Goal: Task Accomplishment & Management: Use online tool/utility

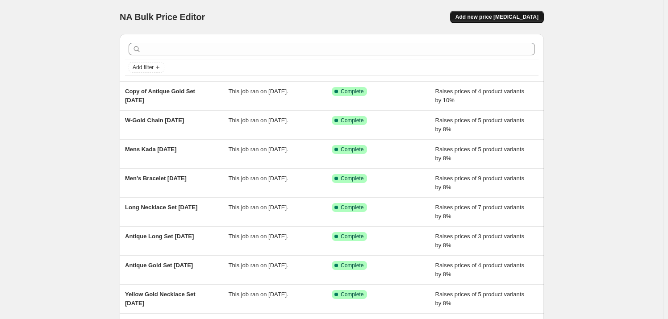
click at [481, 16] on span "Add new price [MEDICAL_DATA]" at bounding box center [496, 16] width 83 height 7
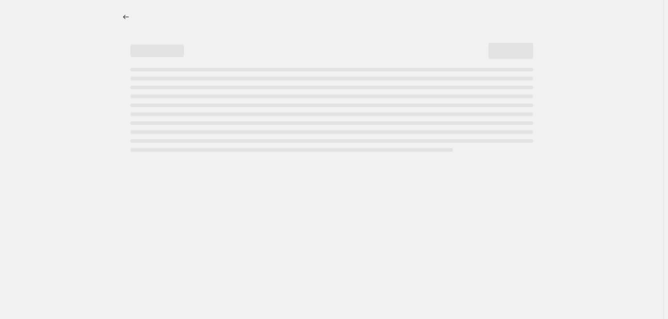
select select "percentage"
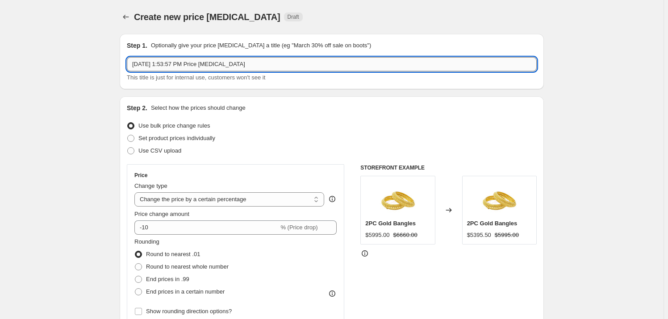
click at [199, 66] on input "Sep 24, 2025, 1:53:57 PM Price change job" at bounding box center [332, 64] width 410 height 14
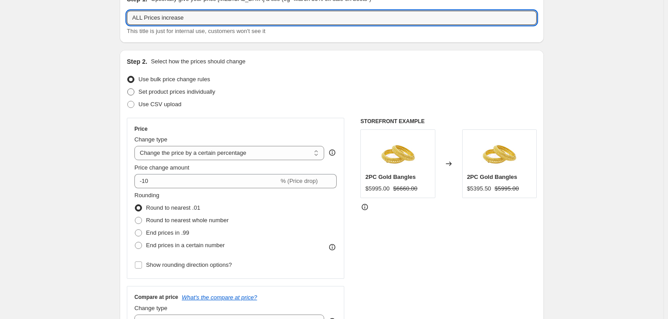
scroll to position [121, 0]
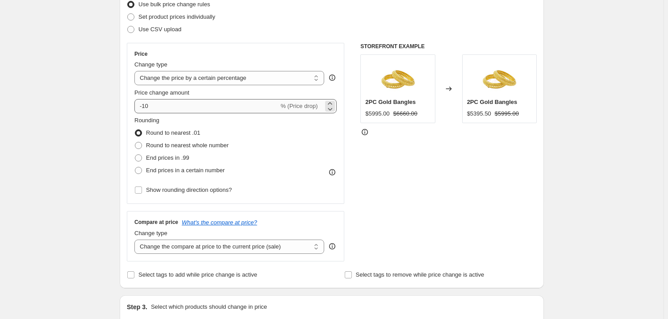
type input "ALL Prices increase"
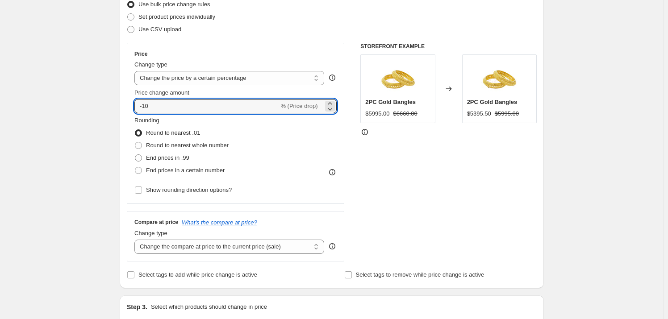
drag, startPoint x: 157, startPoint y: 106, endPoint x: 131, endPoint y: 102, distance: 25.7
click at [131, 102] on div "Price Change type Change the price to a certain amount Change the price by a ce…" at bounding box center [235, 123] width 217 height 161
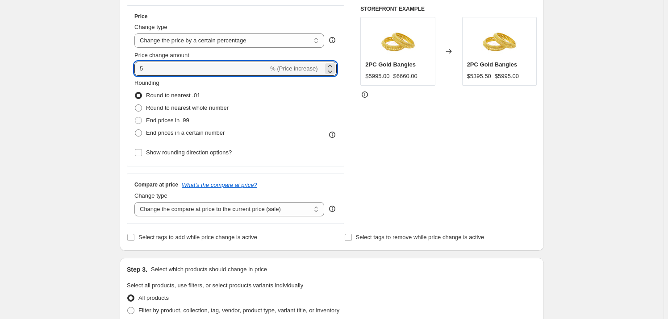
scroll to position [203, 0]
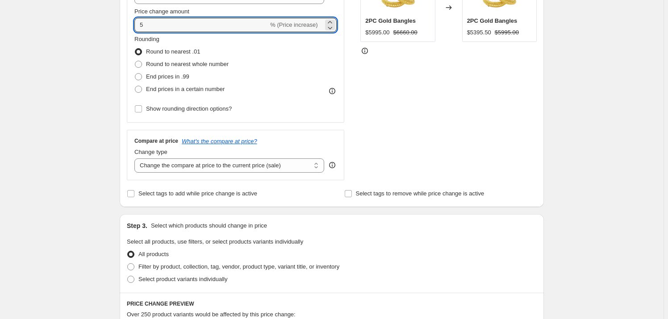
type input "5"
click at [591, 155] on div "Create new price change job. This page is ready Create new price change job Dra…" at bounding box center [331, 243] width 663 height 892
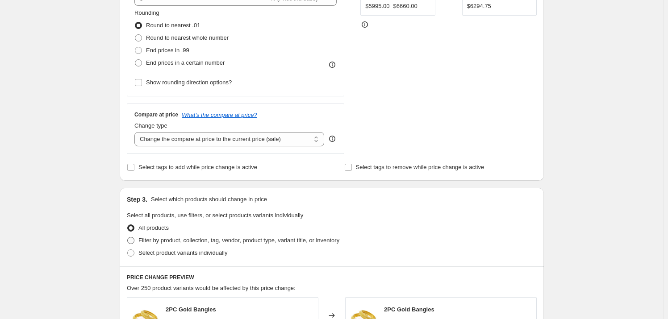
scroll to position [243, 0]
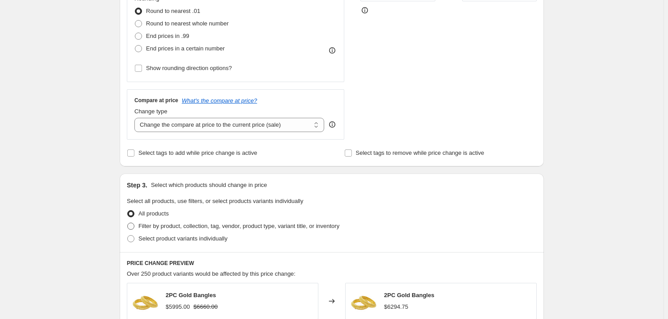
click at [194, 227] on span "Filter by product, collection, tag, vendor, product type, variant title, or inv…" at bounding box center [238, 226] width 201 height 7
click at [128, 223] on input "Filter by product, collection, tag, vendor, product type, variant title, or inv…" at bounding box center [127, 223] width 0 height 0
radio input "true"
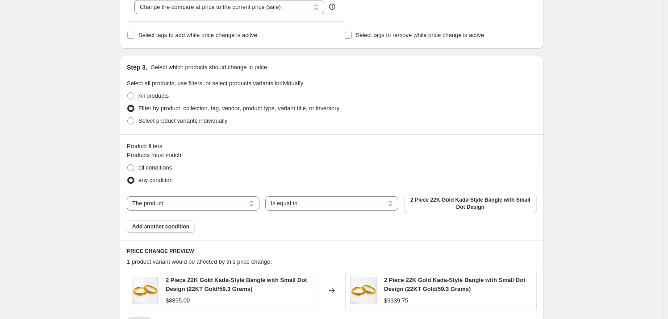
scroll to position [365, 0]
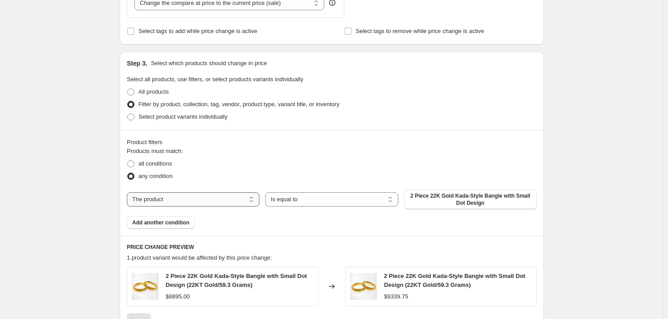
click at [253, 200] on select "The product The product's collection The product's vendor The product's type Th…" at bounding box center [193, 199] width 133 height 14
click at [153, 91] on span "All products" at bounding box center [153, 91] width 30 height 7
click at [128, 89] on input "All products" at bounding box center [127, 88] width 0 height 0
radio input "true"
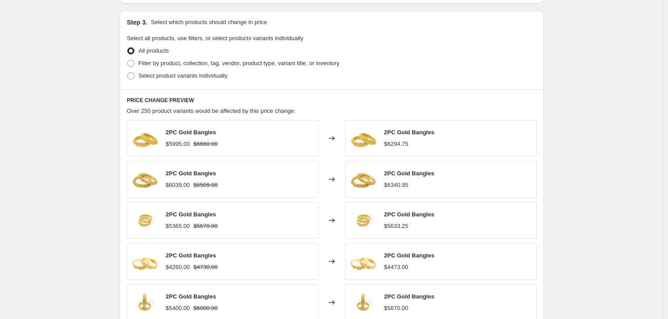
scroll to position [406, 0]
click at [152, 64] on span "Filter by product, collection, tag, vendor, product type, variant title, or inv…" at bounding box center [238, 63] width 201 height 7
click at [128, 61] on input "Filter by product, collection, tag, vendor, product type, variant title, or inv…" at bounding box center [127, 60] width 0 height 0
radio input "true"
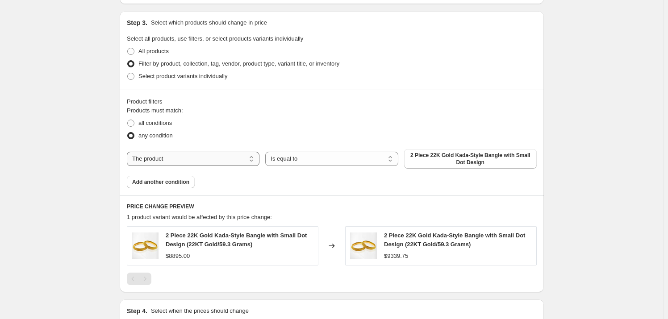
click at [182, 160] on select "The product The product's collection The product's vendor The product's type Th…" at bounding box center [193, 159] width 133 height 14
click at [204, 162] on select "The product The product's collection The product's vendor The product's type Th…" at bounding box center [193, 159] width 133 height 14
select select "collection"
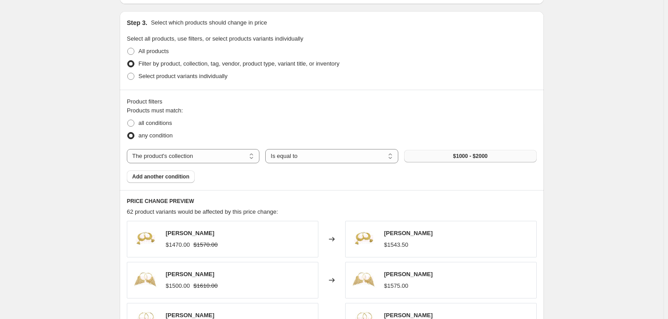
click at [450, 156] on button "$1000 - $2000" at bounding box center [470, 156] width 133 height 12
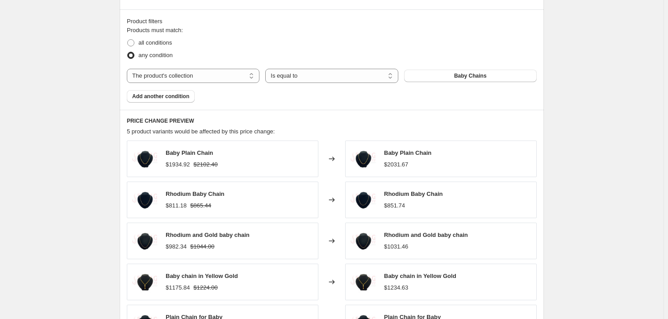
scroll to position [486, 0]
click at [191, 155] on div "Baby Plain Chain" at bounding box center [192, 152] width 52 height 9
click at [453, 78] on button "Baby Chains" at bounding box center [470, 75] width 133 height 12
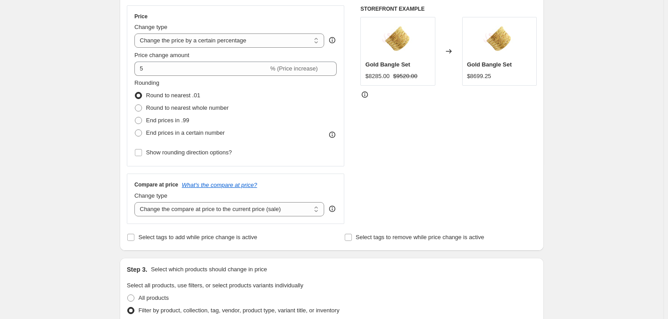
scroll to position [145, 0]
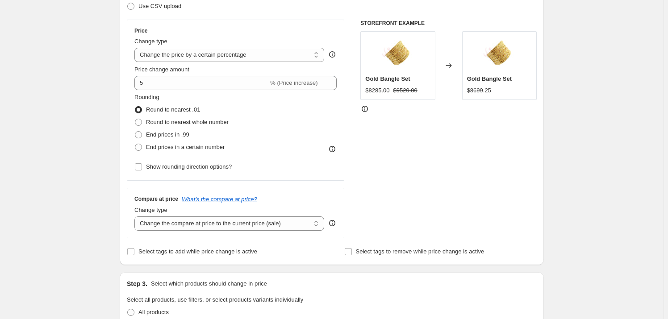
click at [402, 80] on span "Gold Bangle Set" at bounding box center [387, 78] width 45 height 7
click at [449, 66] on icon at bounding box center [448, 65] width 6 height 4
click at [478, 59] on div "Gold Bangle Set $8699.25" at bounding box center [499, 65] width 75 height 69
click at [491, 88] on div "$8699.25" at bounding box center [479, 90] width 24 height 9
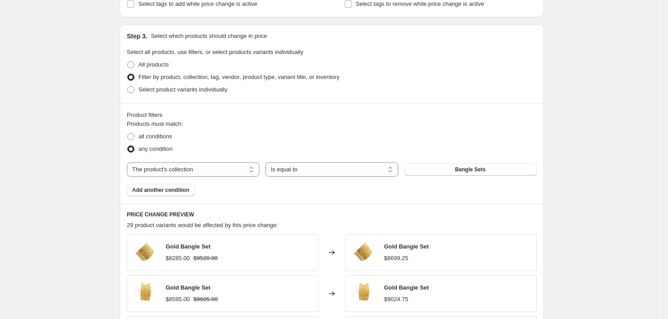
scroll to position [510, 0]
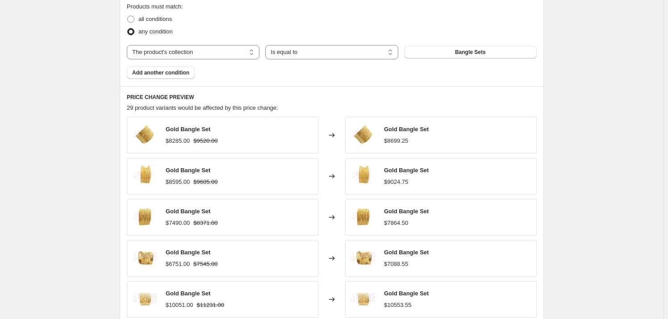
click at [338, 134] on div "Changed to" at bounding box center [331, 135] width 27 height 37
click at [182, 71] on span "Add another condition" at bounding box center [160, 72] width 57 height 7
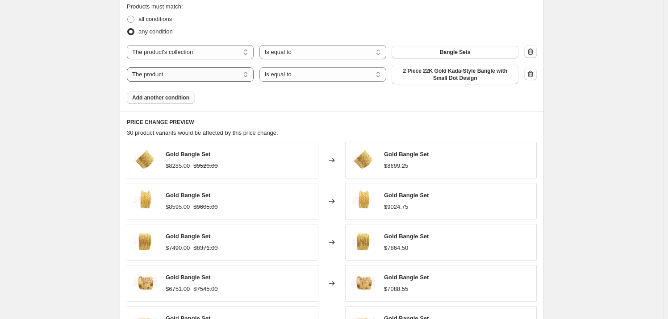
click at [202, 74] on select "The product The product's collection The product's vendor The product's type Th…" at bounding box center [190, 74] width 127 height 14
select select "collection"
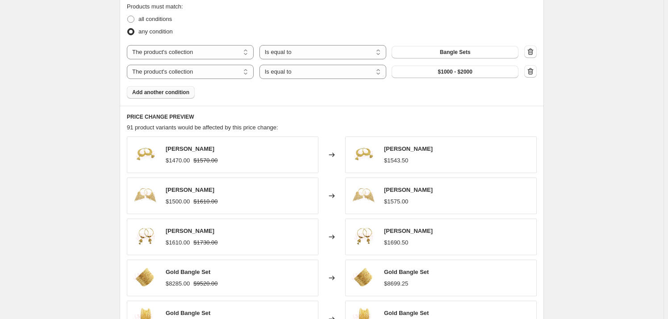
click at [445, 71] on span "$1000 - $2000" at bounding box center [455, 71] width 34 height 7
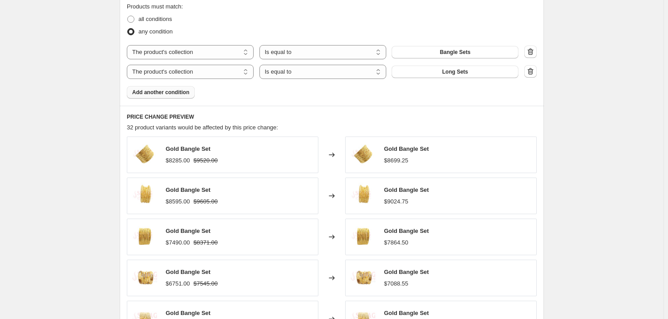
scroll to position [672, 0]
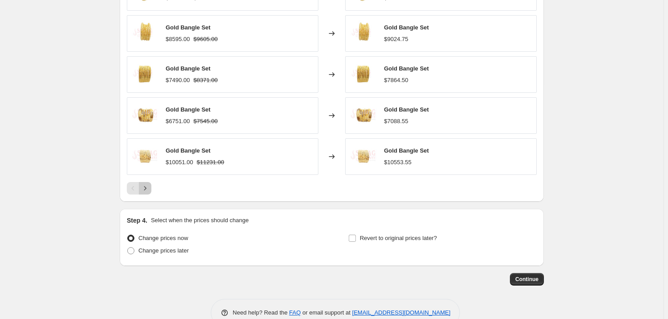
click at [146, 187] on icon "Next" at bounding box center [145, 188] width 9 height 9
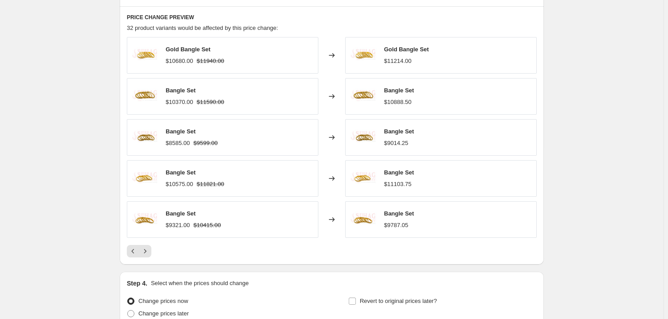
scroll to position [692, 0]
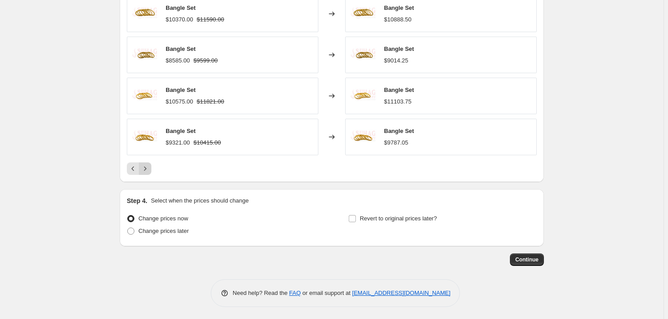
click at [150, 172] on icon "Next" at bounding box center [145, 168] width 9 height 9
click at [150, 169] on icon "Next" at bounding box center [145, 168] width 9 height 9
click at [151, 164] on div "Pagination" at bounding box center [145, 168] width 12 height 12
click at [149, 168] on icon "Next" at bounding box center [145, 168] width 9 height 9
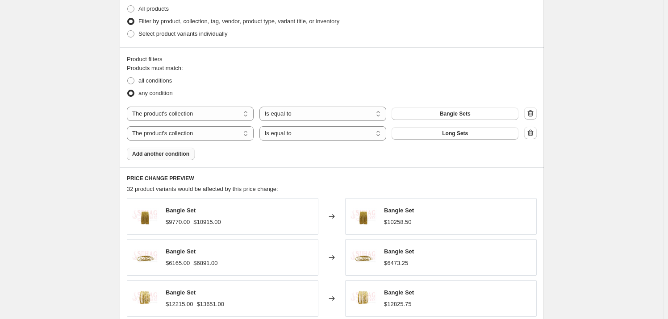
scroll to position [651, 0]
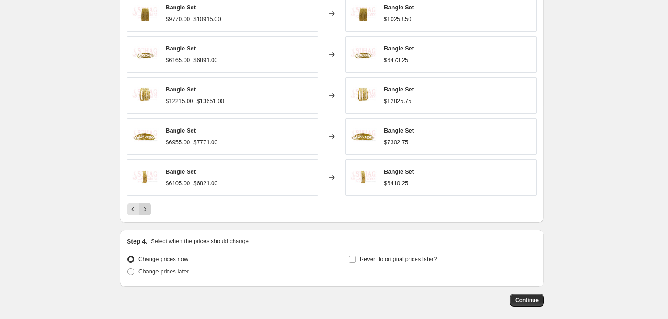
click at [148, 209] on icon "Next" at bounding box center [145, 209] width 9 height 9
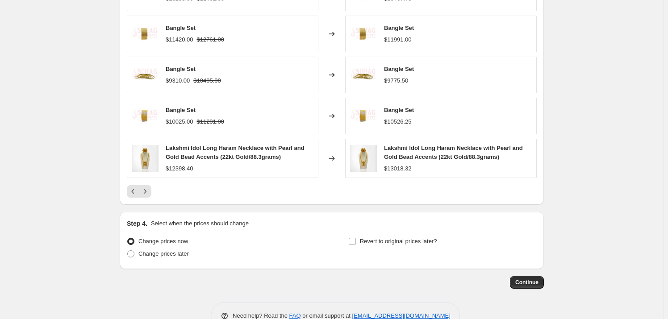
scroll to position [694, 0]
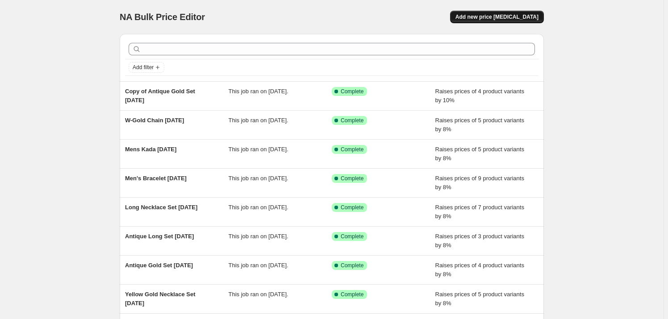
click at [502, 17] on span "Add new price [MEDICAL_DATA]" at bounding box center [496, 16] width 83 height 7
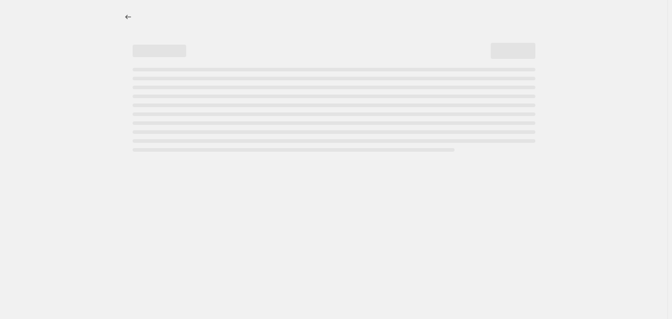
select select "percentage"
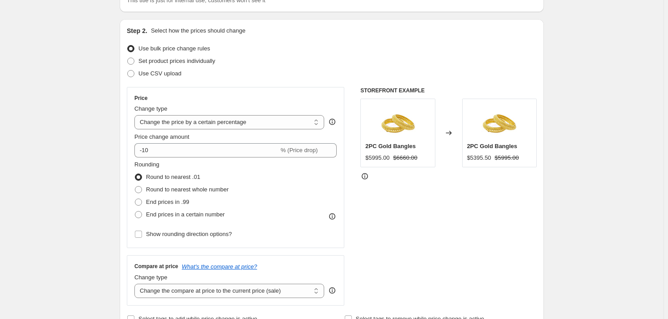
scroll to position [81, 0]
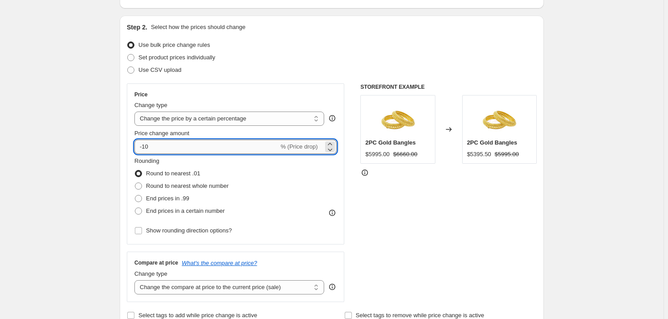
drag, startPoint x: 171, startPoint y: 150, endPoint x: 137, endPoint y: 145, distance: 34.2
click at [137, 145] on input "-10" at bounding box center [206, 147] width 144 height 14
type input "10"
drag, startPoint x: 450, startPoint y: 199, endPoint x: 428, endPoint y: 205, distance: 22.7
click at [449, 200] on div "STOREFRONT EXAMPLE 2PC Gold Bangles $5995.00 $6660.00 Changed to 2PC Gold Bangl…" at bounding box center [448, 192] width 176 height 219
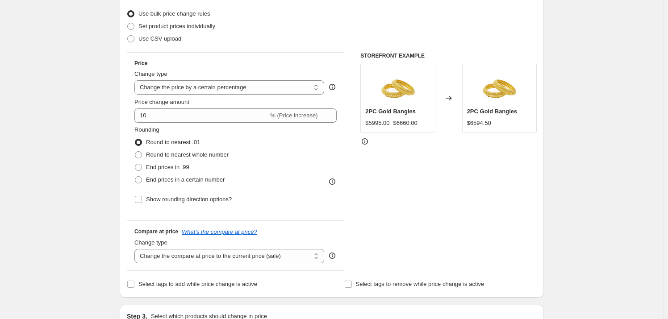
scroll to position [243, 0]
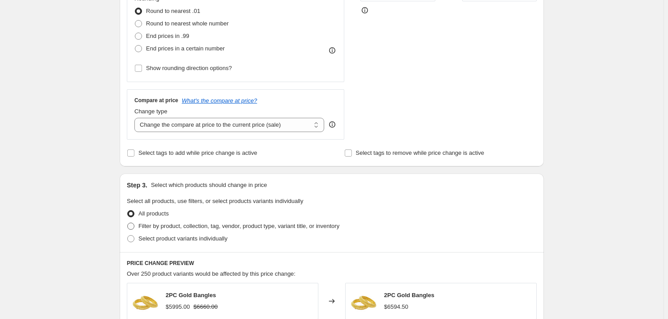
click at [150, 224] on span "Filter by product, collection, tag, vendor, product type, variant title, or inv…" at bounding box center [238, 226] width 201 height 7
click at [128, 223] on input "Filter by product, collection, tag, vendor, product type, variant title, or inv…" at bounding box center [127, 223] width 0 height 0
radio input "true"
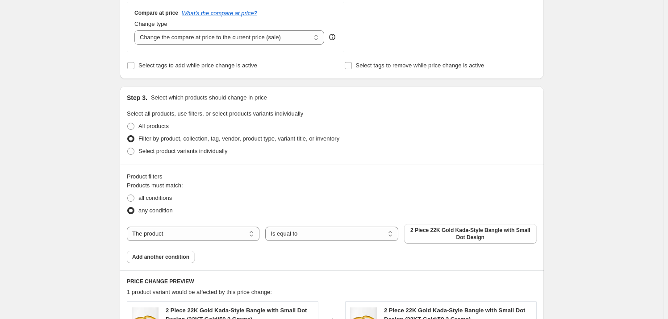
scroll to position [406, 0]
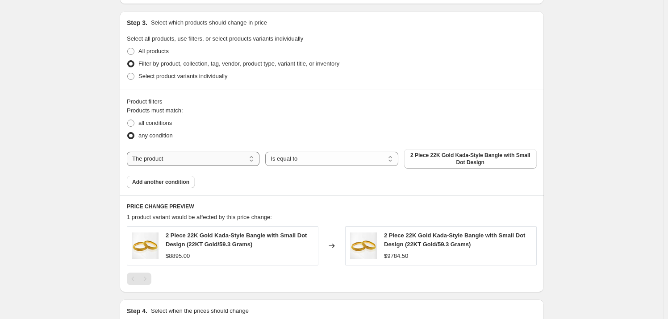
click at [177, 153] on select "The product The product's collection The product's vendor The product's type Th…" at bounding box center [193, 159] width 133 height 14
select select "collection"
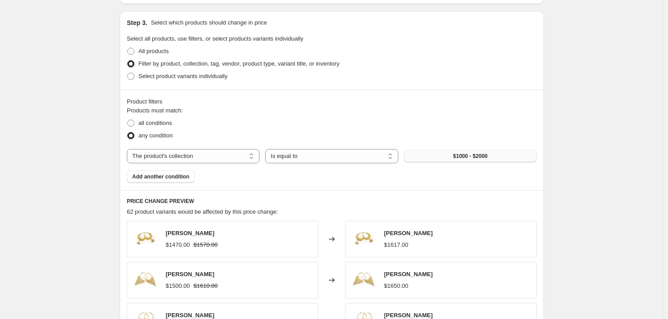
click at [465, 154] on span "$1000 - $2000" at bounding box center [470, 156] width 34 height 7
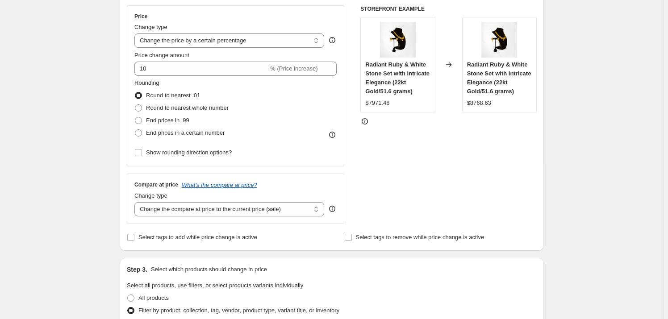
scroll to position [40, 0]
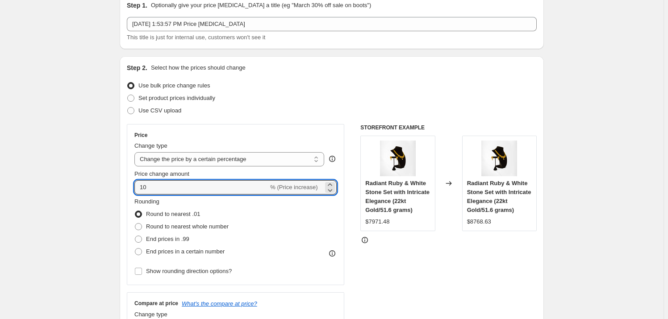
drag, startPoint x: 133, startPoint y: 182, endPoint x: 125, endPoint y: 203, distance: 22.6
click at [129, 181] on div "Price Change type Change the price to a certain amount Change the price by a ce…" at bounding box center [235, 204] width 217 height 161
type input "5"
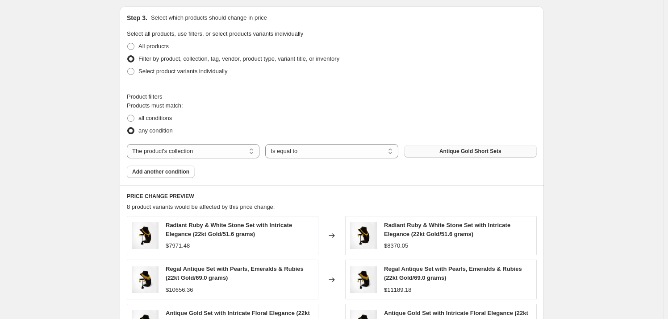
scroll to position [486, 0]
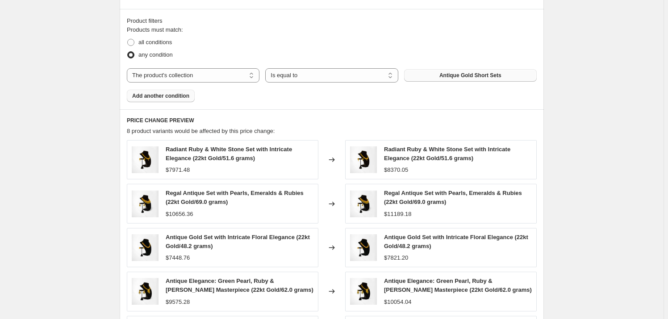
click at [154, 93] on span "Add another condition" at bounding box center [160, 95] width 57 height 7
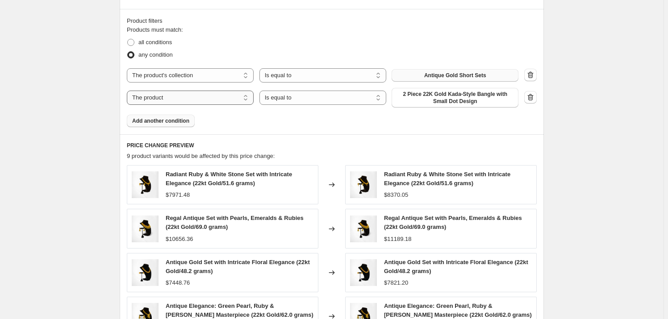
click at [212, 97] on select "The product The product's collection The product's vendor The product's type Th…" at bounding box center [190, 98] width 127 height 14
select select "collection"
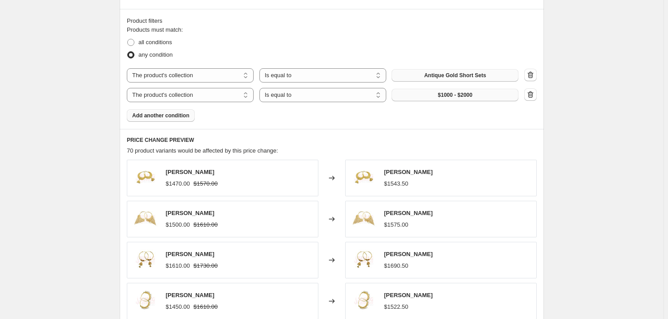
click at [435, 93] on button "$1000 - $2000" at bounding box center [454, 95] width 127 height 12
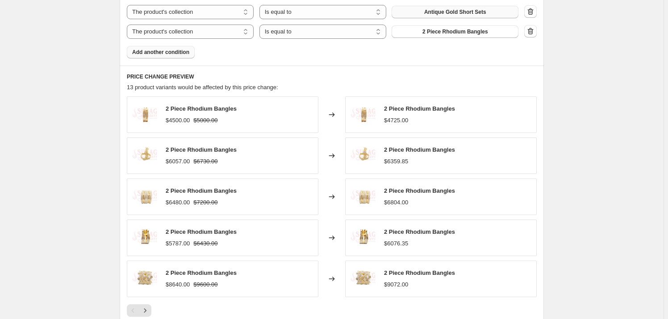
scroll to position [568, 0]
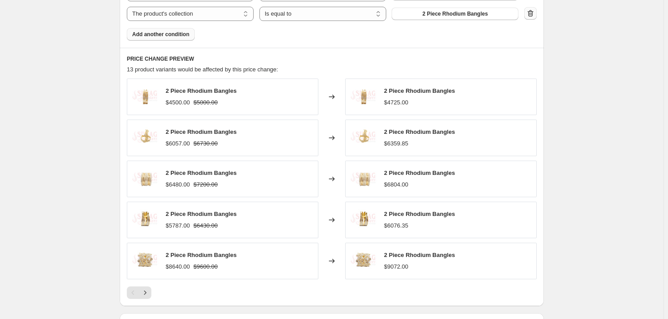
click at [533, 12] on icon "button" at bounding box center [530, 13] width 9 height 9
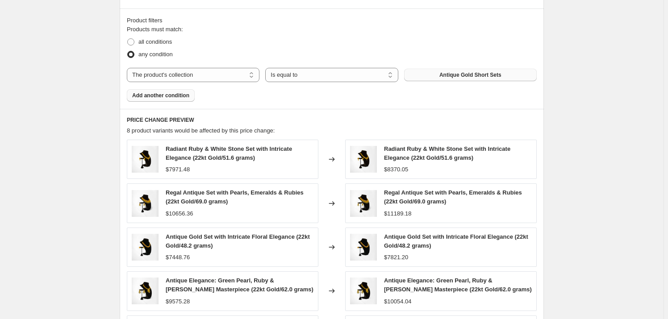
scroll to position [486, 0]
click at [159, 93] on span "Add another condition" at bounding box center [160, 95] width 57 height 7
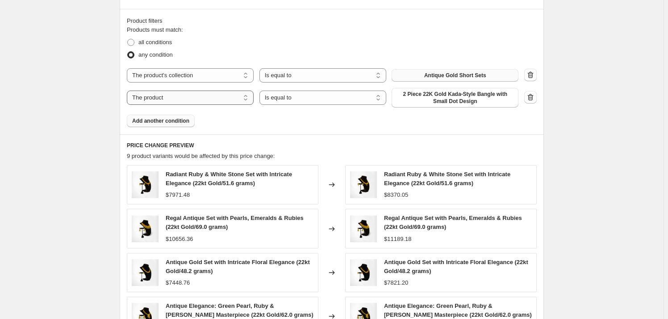
click at [197, 94] on select "The product The product's collection The product's vendor The product's type Th…" at bounding box center [190, 98] width 127 height 14
select select "collection"
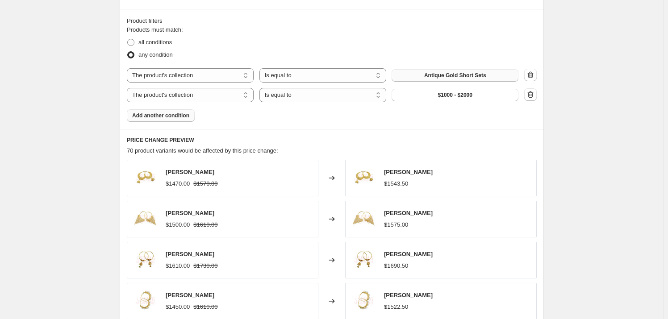
click at [461, 96] on span "$1000 - $2000" at bounding box center [455, 94] width 34 height 7
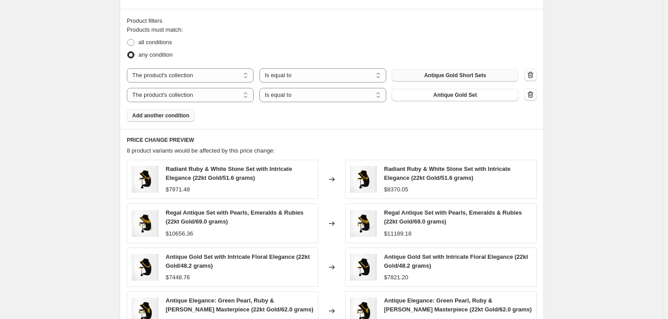
click at [462, 77] on span "Antique Gold Short Sets" at bounding box center [455, 75] width 62 height 7
click at [528, 91] on icon "button" at bounding box center [530, 94] width 9 height 9
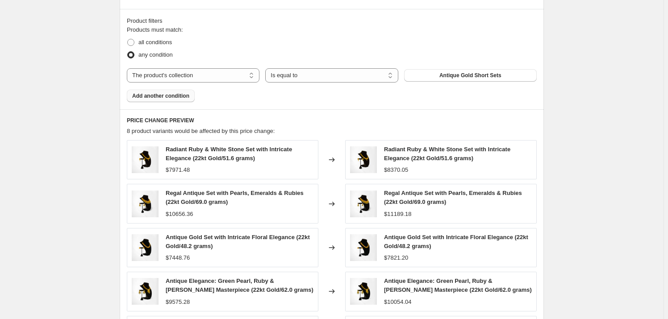
click at [161, 96] on span "Add another condition" at bounding box center [160, 95] width 57 height 7
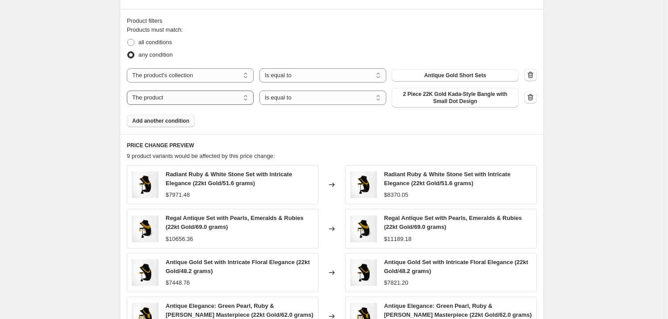
click at [200, 94] on select "The product The product's collection The product's vendor The product's type Th…" at bounding box center [190, 98] width 127 height 14
select select "collection"
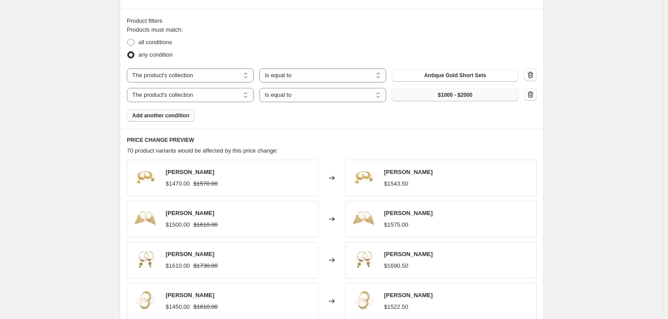
click at [449, 94] on span "$1000 - $2000" at bounding box center [455, 94] width 34 height 7
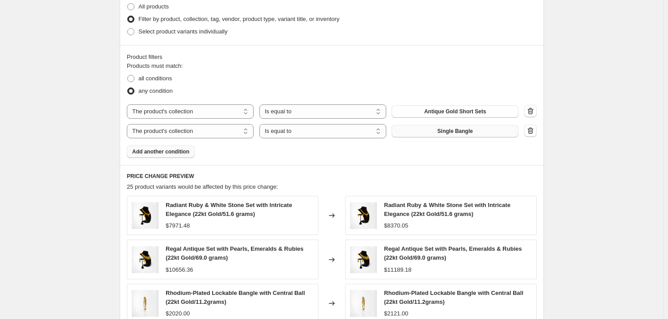
scroll to position [446, 0]
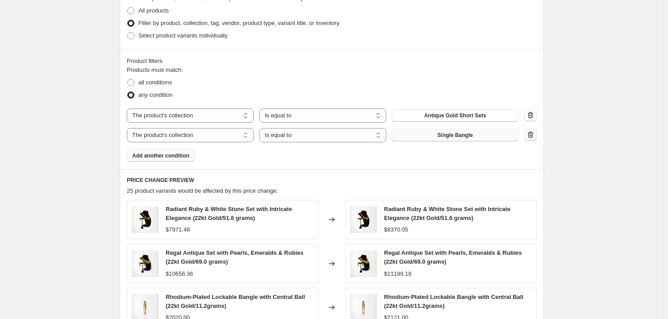
click at [533, 133] on icon "button" at bounding box center [530, 134] width 9 height 9
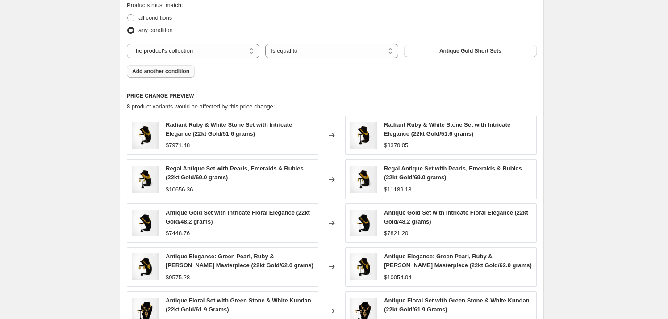
scroll to position [483, 0]
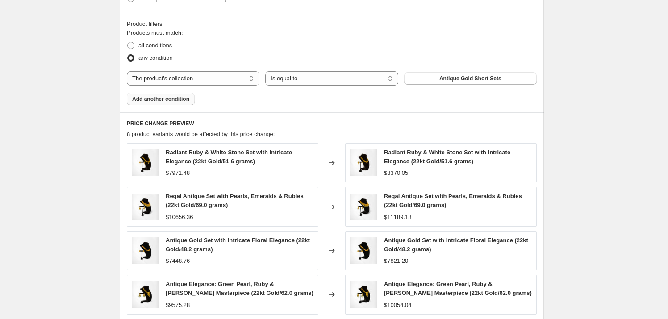
click at [167, 98] on span "Add another condition" at bounding box center [160, 99] width 57 height 7
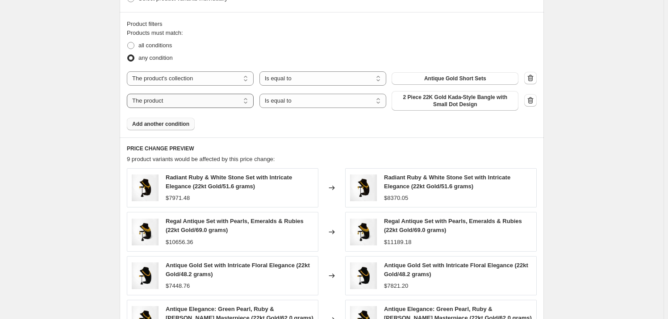
click at [161, 101] on select "The product The product's collection The product's vendor The product's type Th…" at bounding box center [190, 101] width 127 height 14
select select "collection"
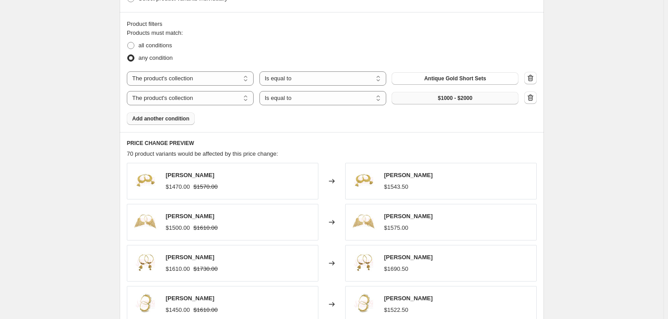
click at [496, 99] on button "$1000 - $2000" at bounding box center [454, 98] width 127 height 12
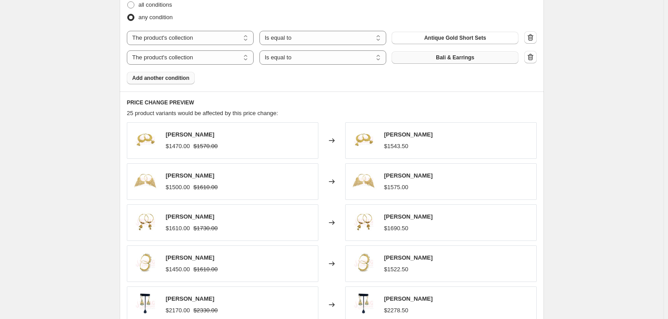
click at [502, 55] on button "Bali & Earrings" at bounding box center [454, 57] width 127 height 12
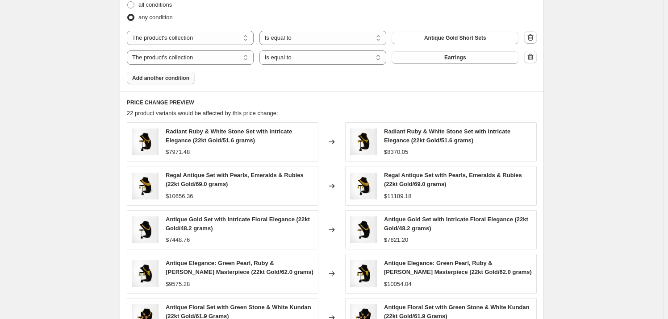
scroll to position [706, 0]
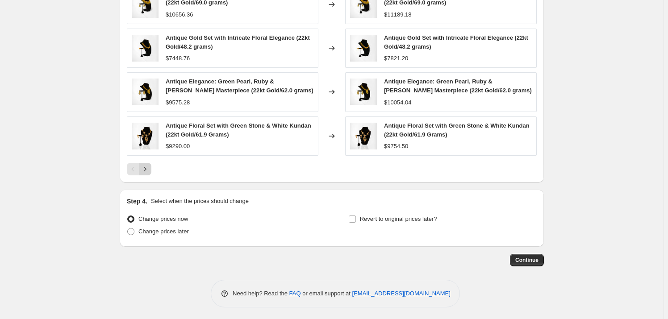
click at [148, 167] on icon "Next" at bounding box center [145, 169] width 9 height 9
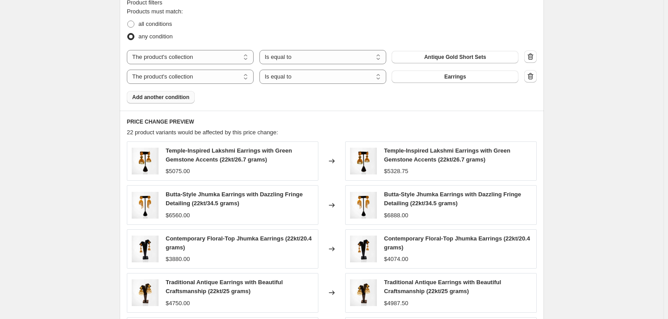
scroll to position [544, 0]
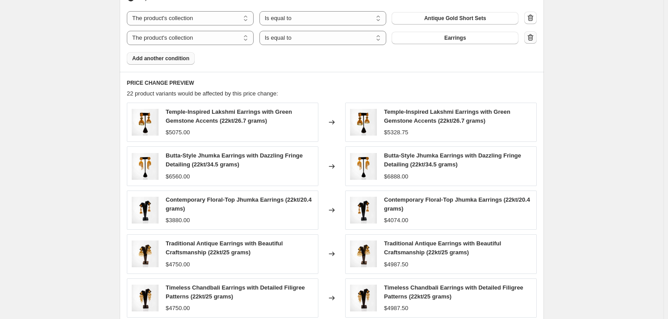
click at [532, 33] on icon "button" at bounding box center [530, 37] width 9 height 9
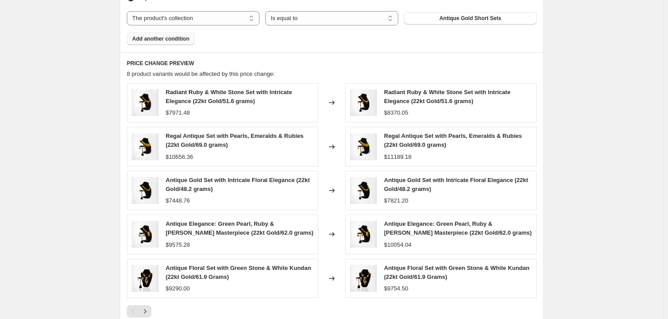
click at [150, 38] on span "Add another condition" at bounding box center [160, 38] width 57 height 7
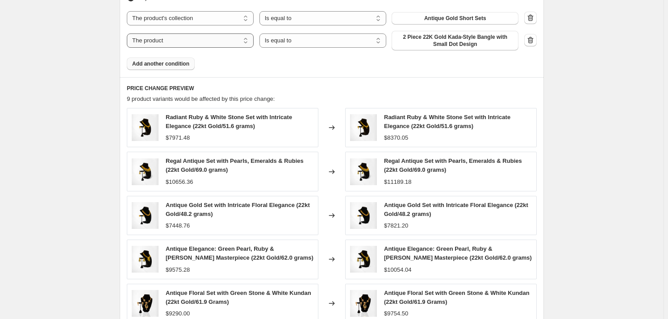
click at [219, 39] on select "The product The product's collection The product's vendor The product's type Th…" at bounding box center [190, 40] width 127 height 14
select select "collection"
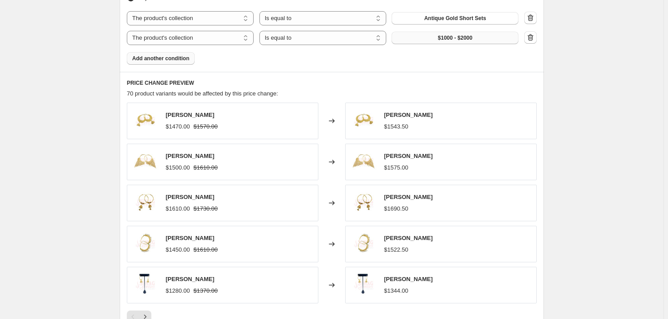
click at [424, 37] on button "$1000 - $2000" at bounding box center [454, 38] width 127 height 12
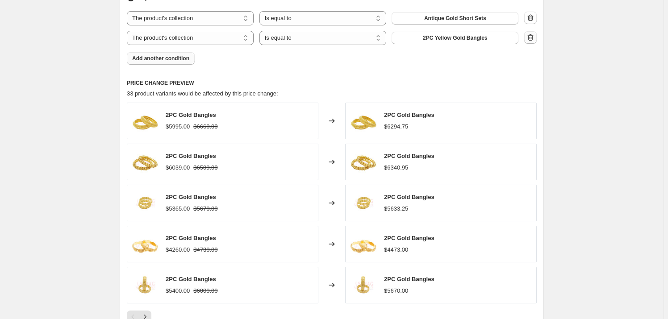
click at [532, 34] on icon "button" at bounding box center [530, 37] width 9 height 9
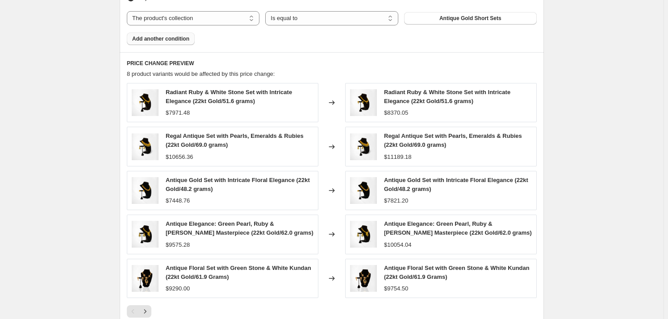
click at [169, 38] on span "Add another condition" at bounding box center [160, 38] width 57 height 7
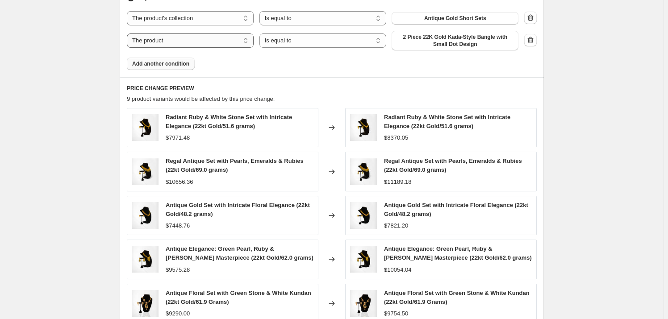
click at [246, 39] on select "The product The product's collection The product's vendor The product's type Th…" at bounding box center [190, 40] width 127 height 14
select select "collection"
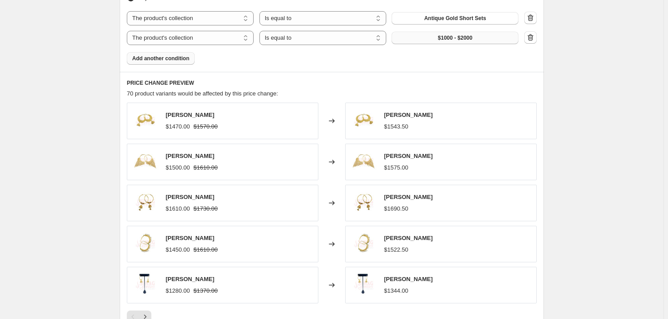
click at [423, 39] on button "$1000 - $2000" at bounding box center [454, 38] width 127 height 12
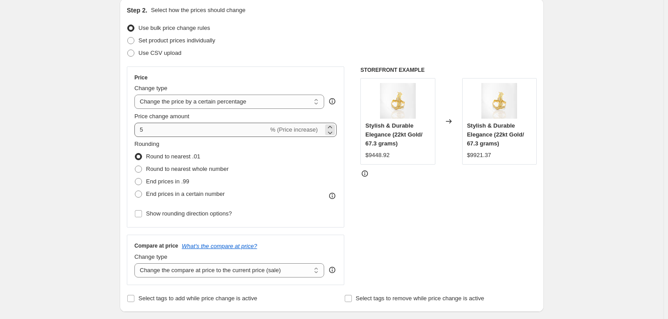
scroll to position [97, 0]
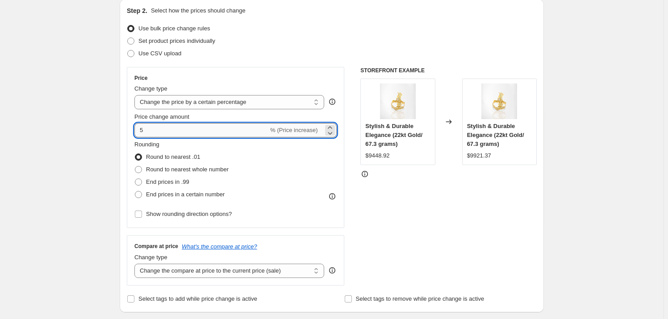
drag, startPoint x: 154, startPoint y: 133, endPoint x: 137, endPoint y: 131, distance: 17.1
click at [137, 131] on input "5" at bounding box center [201, 130] width 134 height 14
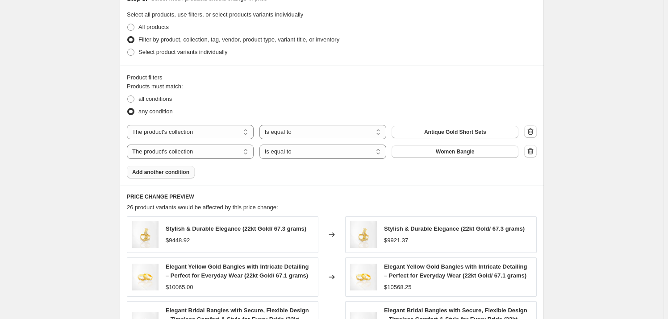
scroll to position [503, 0]
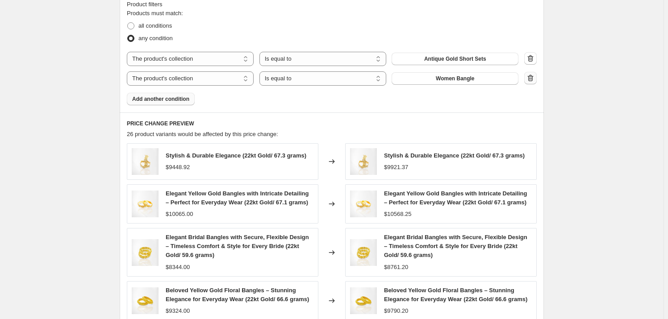
click at [535, 78] on icon "button" at bounding box center [530, 78] width 9 height 9
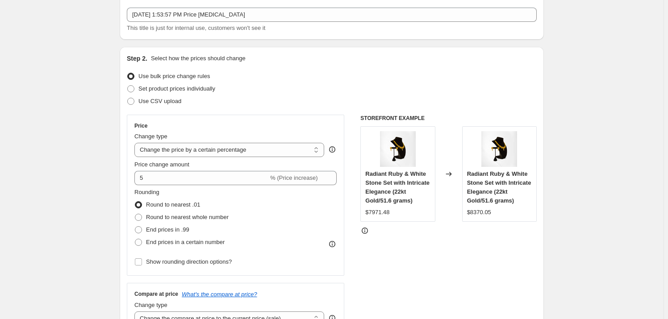
scroll to position [0, 0]
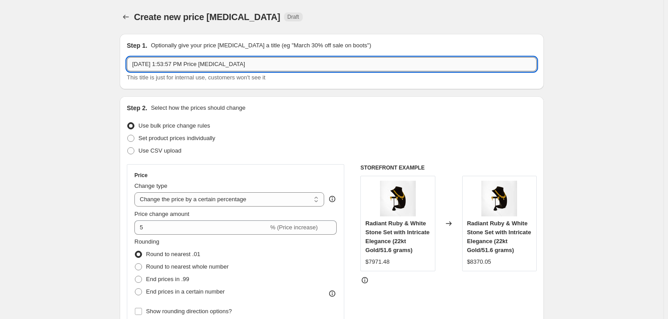
click at [170, 69] on input "Sep 24, 2025, 1:53:57 PM Price change job" at bounding box center [332, 64] width 410 height 14
type input "a"
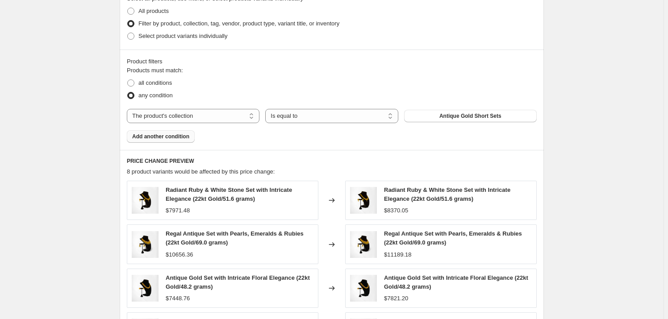
scroll to position [446, 0]
type input "Antique sets"
click at [655, 176] on div "Create new price change job. This page is ready Create new price change job Dra…" at bounding box center [331, 57] width 663 height 1007
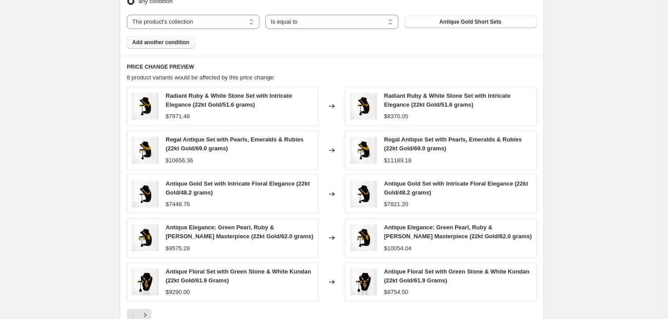
scroll to position [686, 0]
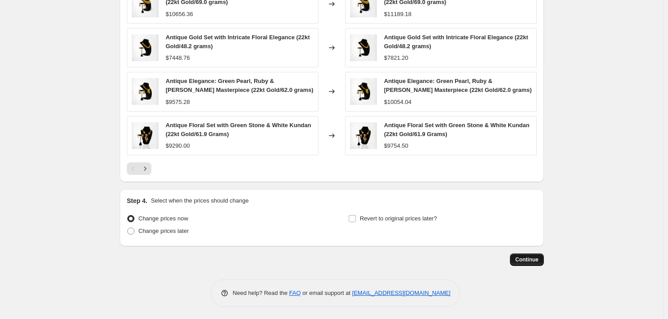
click at [531, 260] on span "Continue" at bounding box center [526, 259] width 23 height 7
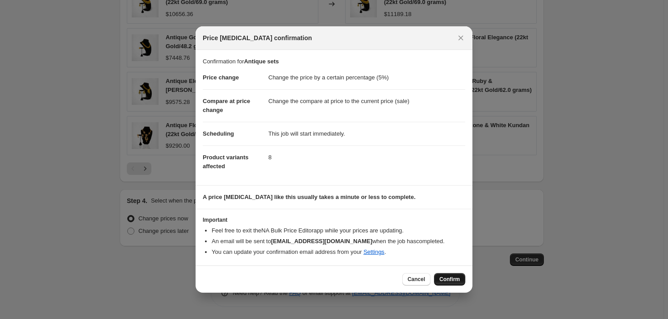
click at [451, 282] on span "Confirm" at bounding box center [449, 279] width 21 height 7
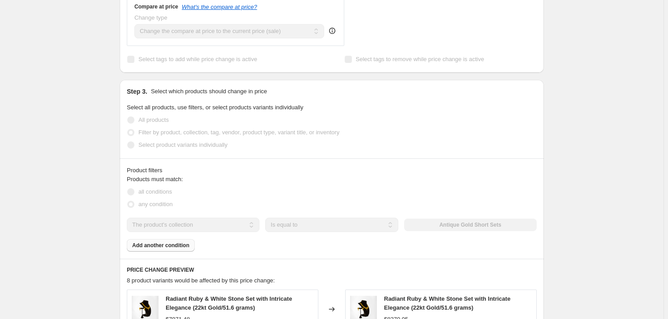
scroll to position [385, 0]
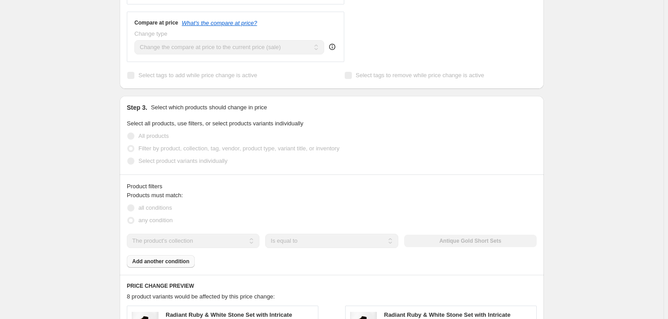
select select "percentage"
select select "collection"
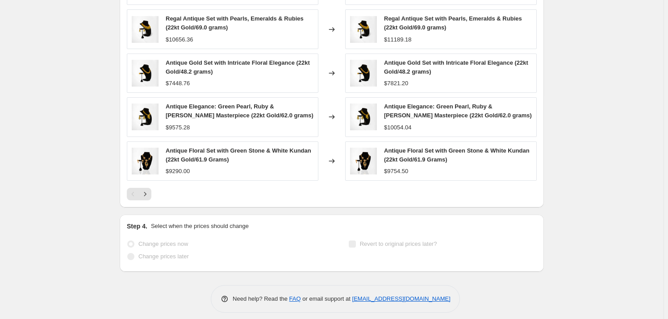
scroll to position [752, 0]
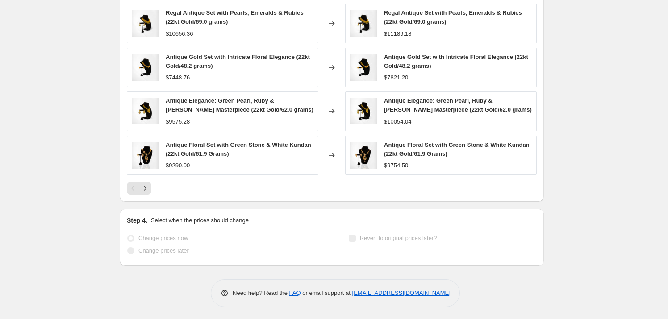
select select "percentage"
select select "collection"
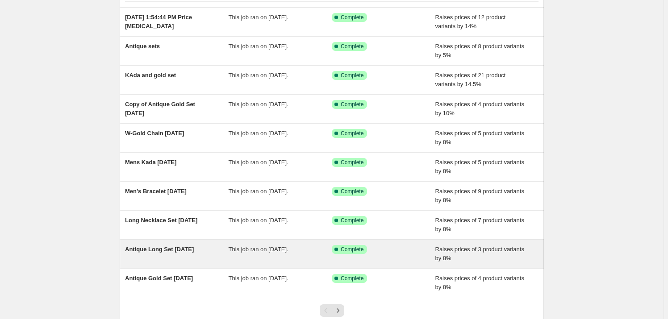
scroll to position [139, 0]
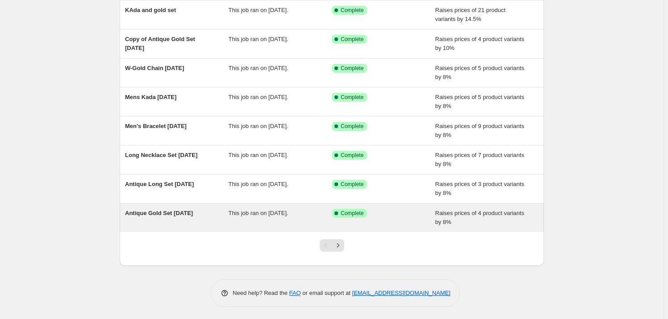
click at [193, 212] on span "Antique Gold Set [DATE]" at bounding box center [159, 213] width 68 height 7
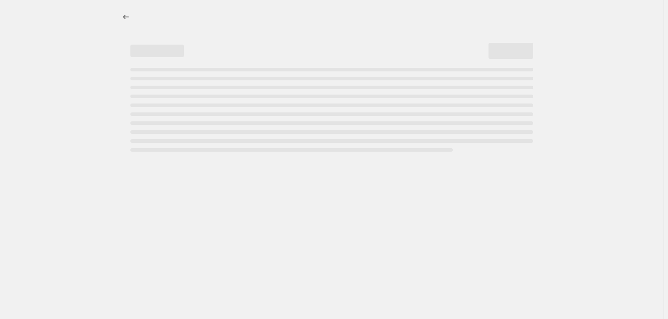
select select "percentage"
select select "collection"
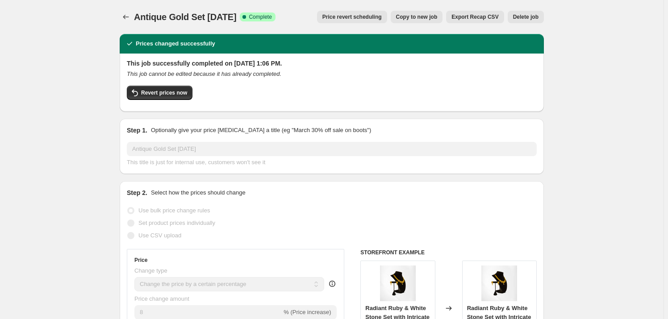
click at [514, 14] on span "Delete job" at bounding box center [525, 16] width 25 height 7
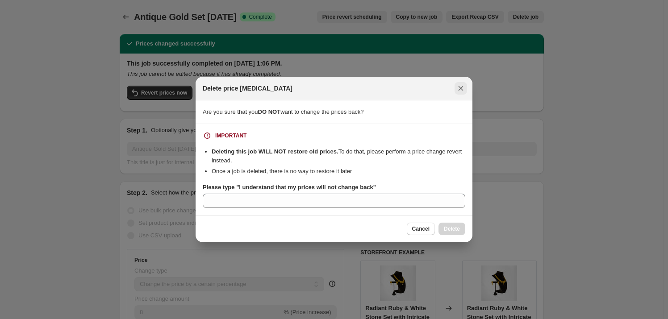
click at [462, 90] on icon "Close" at bounding box center [460, 88] width 5 height 5
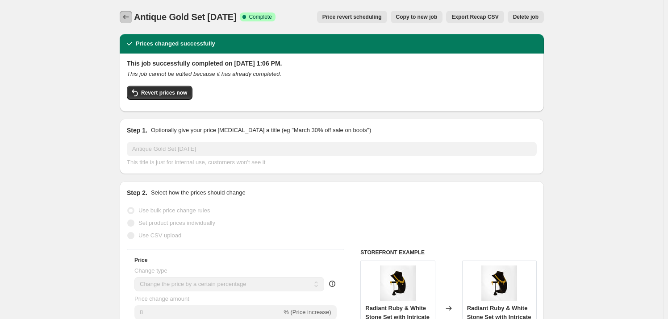
click at [124, 16] on icon "Price change jobs" at bounding box center [125, 16] width 9 height 9
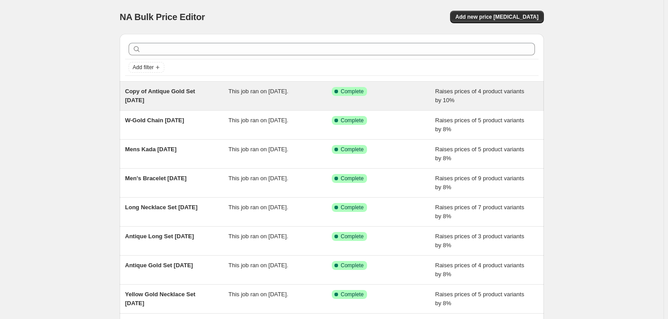
click at [164, 92] on span "Copy of Antique Gold Set [DATE]" at bounding box center [160, 96] width 70 height 16
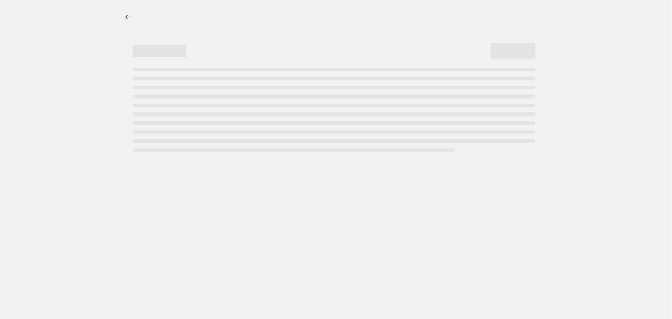
select select "percentage"
select select "collection"
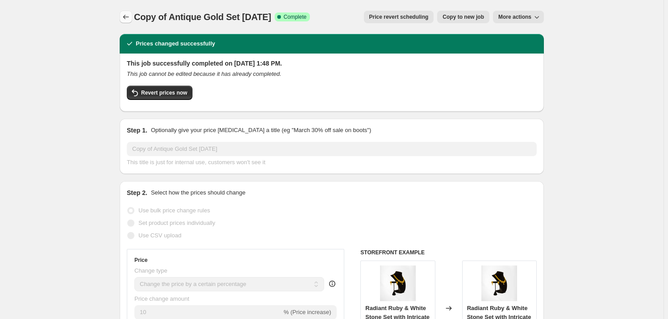
click at [125, 15] on icon "Price change jobs" at bounding box center [125, 16] width 9 height 9
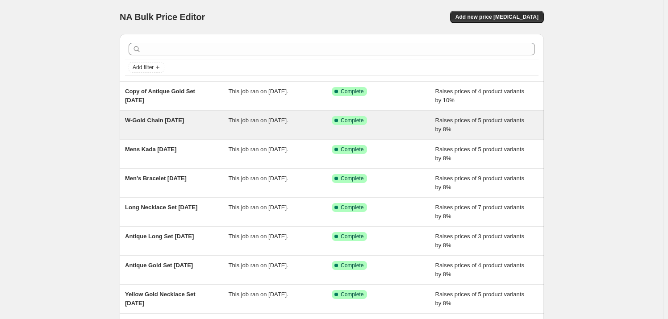
click at [166, 114] on div "W-Gold Chain [DATE] This job ran on [DATE]. Success Complete Complete Raises pr…" at bounding box center [332, 125] width 424 height 29
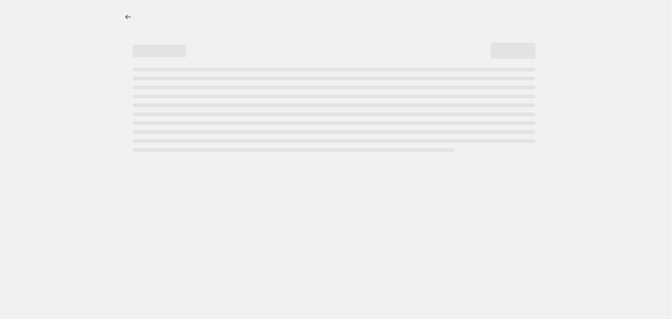
select select "percentage"
select select "collection"
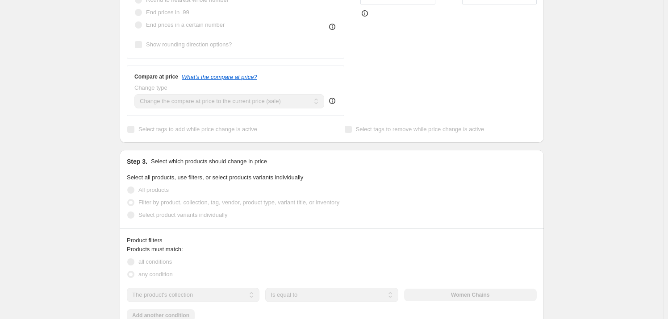
scroll to position [365, 0]
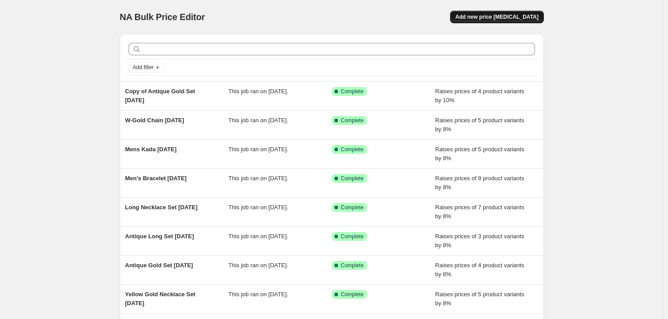
click at [497, 19] on span "Add new price [MEDICAL_DATA]" at bounding box center [496, 16] width 83 height 7
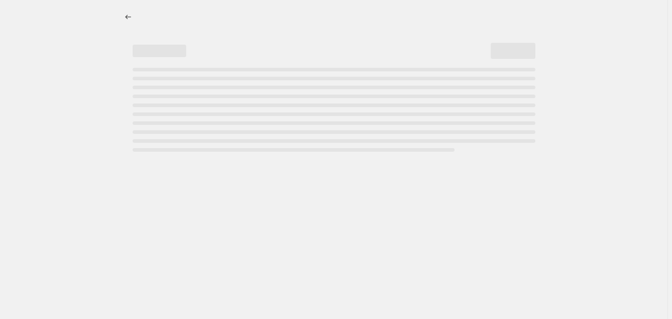
select select "percentage"
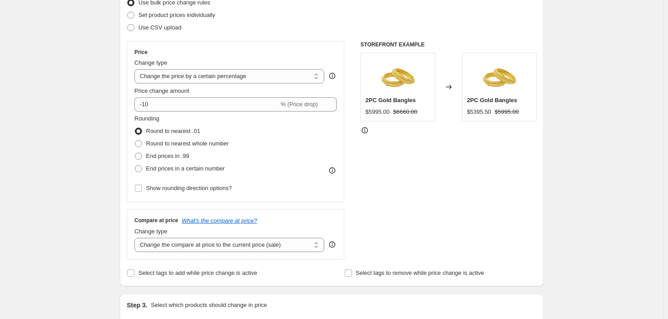
scroll to position [121, 0]
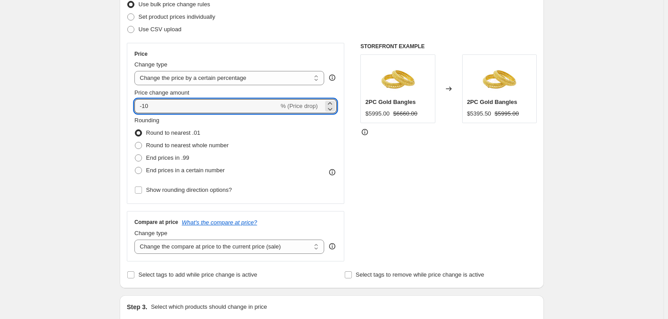
drag, startPoint x: 153, startPoint y: 107, endPoint x: 112, endPoint y: 102, distance: 41.4
click at [116, 104] on div "Step 1. Optionally give your price [MEDICAL_DATA] a title (eg "March 30% off sa…" at bounding box center [327, 310] width 431 height 811
type input "5"
click at [112, 103] on div "Create new price [MEDICAL_DATA]. This page is ready Create new price [MEDICAL_D…" at bounding box center [331, 325] width 445 height 892
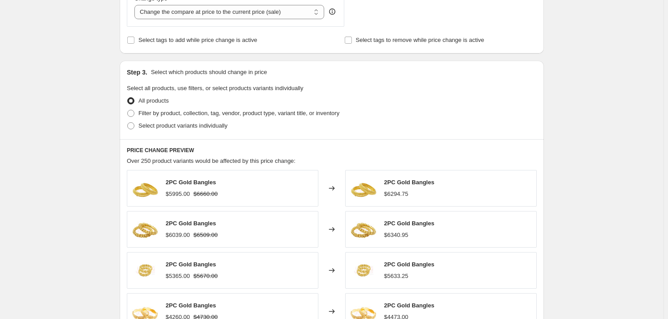
scroll to position [365, 0]
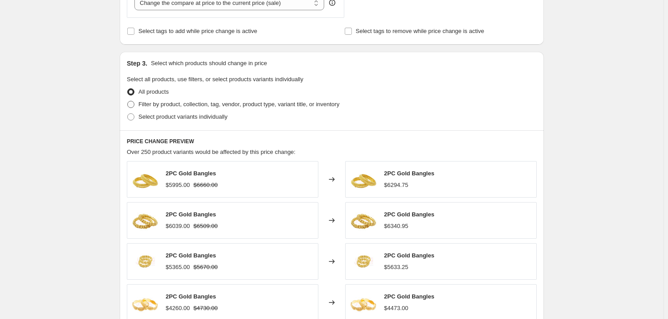
click at [156, 105] on span "Filter by product, collection, tag, vendor, product type, variant title, or inv…" at bounding box center [238, 104] width 201 height 7
click at [128, 101] on input "Filter by product, collection, tag, vendor, product type, variant title, or inv…" at bounding box center [127, 101] width 0 height 0
radio input "true"
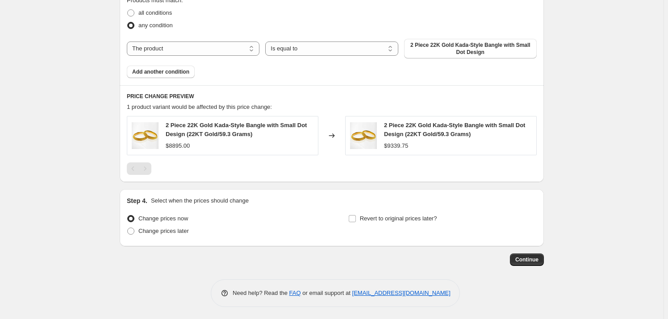
scroll to position [516, 0]
click at [456, 46] on span "2 Piece 22K Gold Kada-Style Bangle with Small Dot Design" at bounding box center [470, 48] width 122 height 14
click at [201, 47] on select "The product The product's collection The product's vendor The product's type Th…" at bounding box center [193, 48] width 133 height 14
select select "collection"
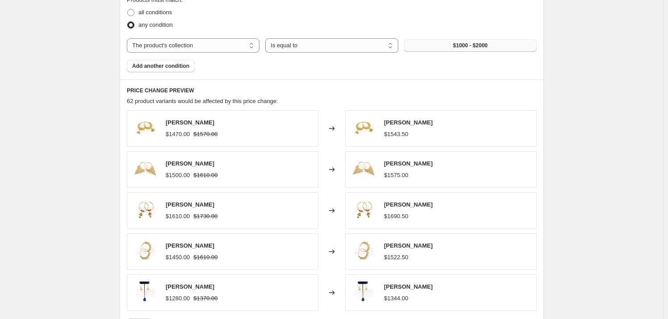
click at [453, 44] on span "$1000 - $2000" at bounding box center [470, 45] width 34 height 7
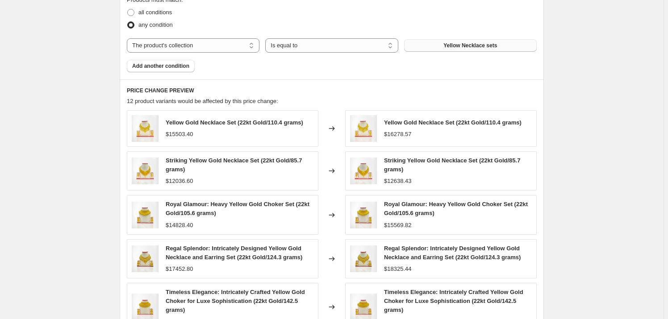
click at [445, 44] on span "Yellow Necklace sets" at bounding box center [470, 45] width 54 height 7
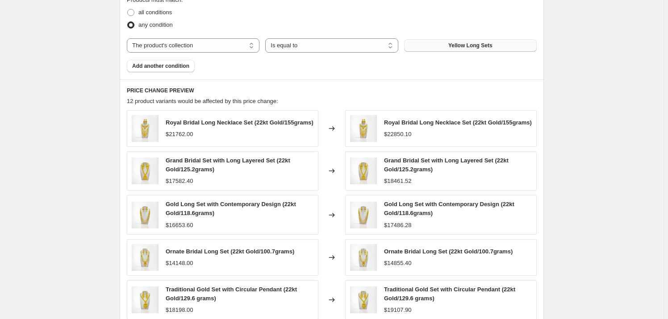
click at [455, 44] on span "Yellow Long Sets" at bounding box center [470, 45] width 44 height 7
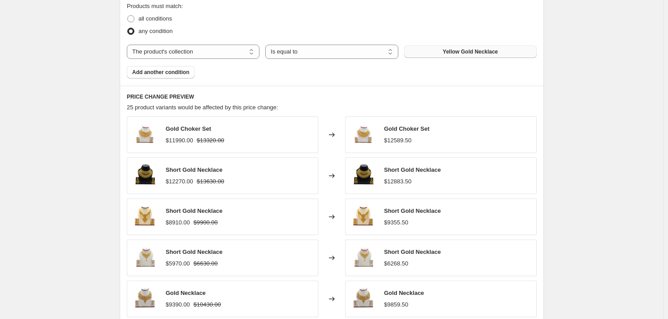
scroll to position [510, 0]
click at [472, 53] on span "Yellow Gold Necklace" at bounding box center [470, 52] width 55 height 7
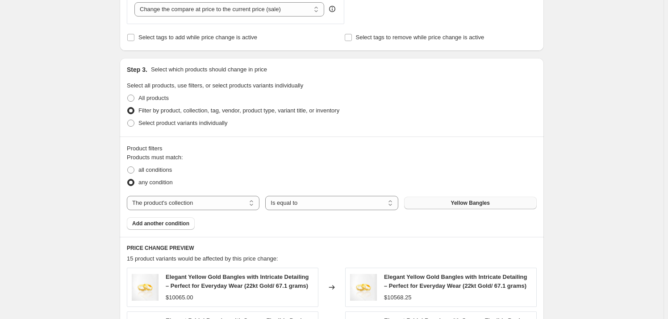
scroll to position [348, 0]
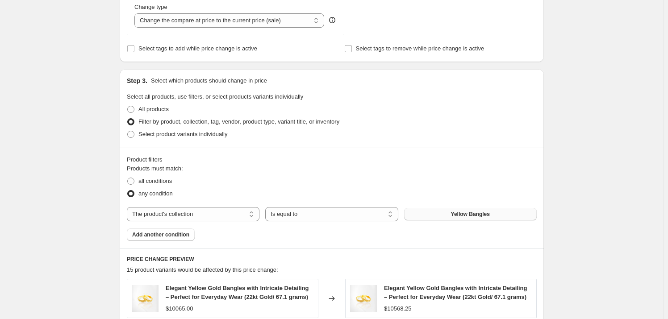
click at [455, 215] on span "Yellow Bangles" at bounding box center [470, 214] width 39 height 7
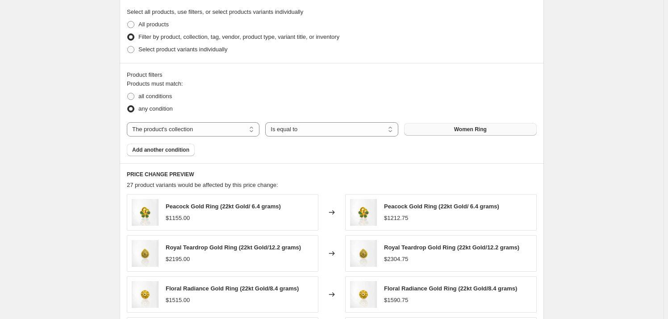
scroll to position [510, 0]
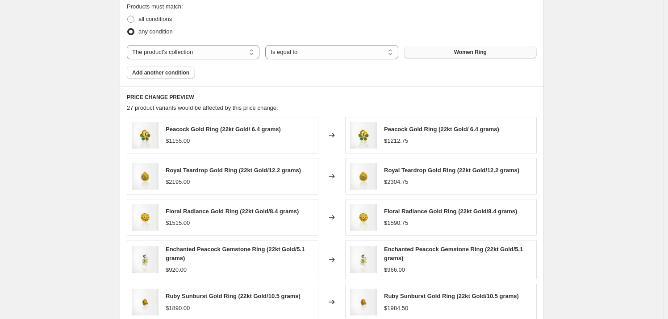
click at [466, 50] on span "Women Ring" at bounding box center [470, 52] width 33 height 7
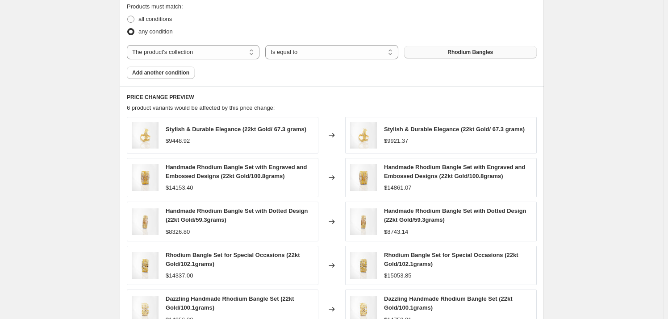
click at [493, 50] on span "Rhodium Bangles" at bounding box center [470, 52] width 46 height 7
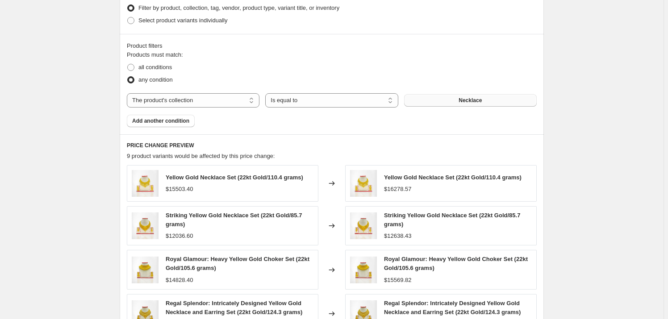
scroll to position [530, 0]
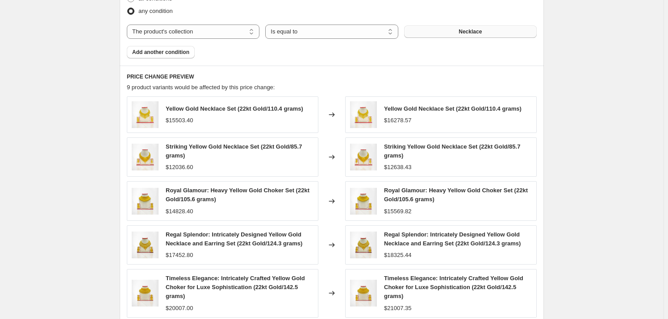
click at [479, 30] on span "Necklace" at bounding box center [469, 31] width 23 height 7
click at [466, 25] on button "Necklace" at bounding box center [470, 31] width 133 height 12
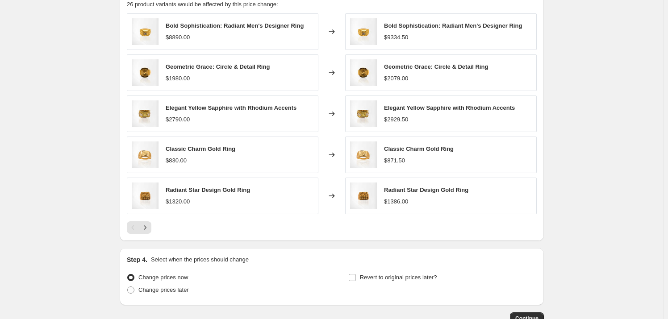
scroll to position [652, 0]
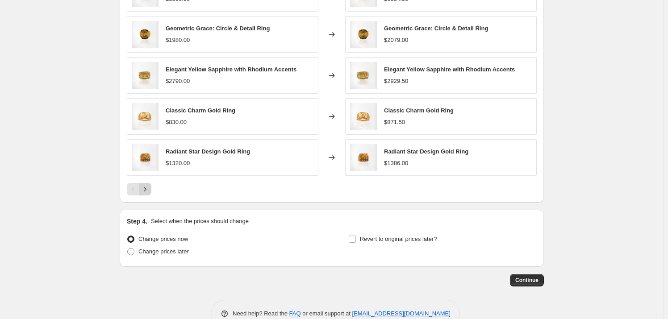
click at [149, 186] on icon "Next" at bounding box center [145, 189] width 9 height 9
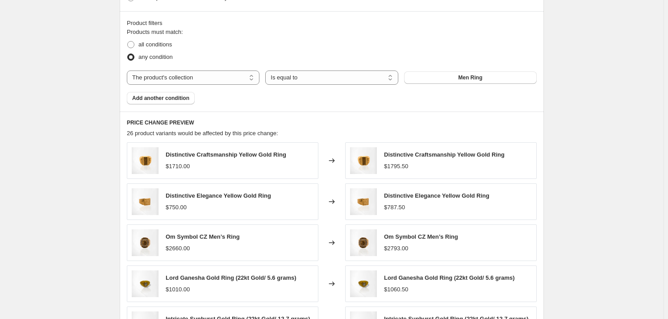
scroll to position [449, 0]
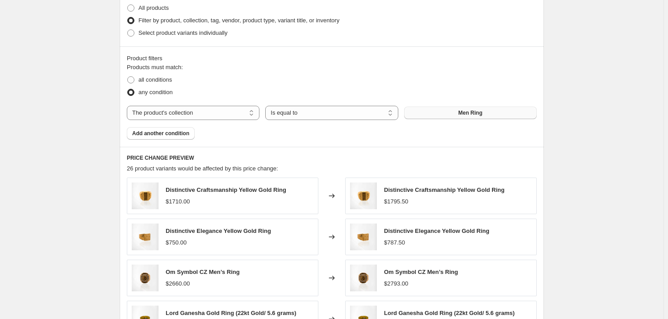
click at [461, 109] on span "Men Ring" at bounding box center [470, 112] width 24 height 7
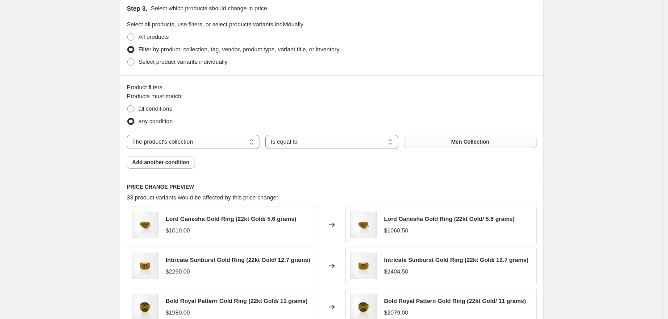
scroll to position [408, 0]
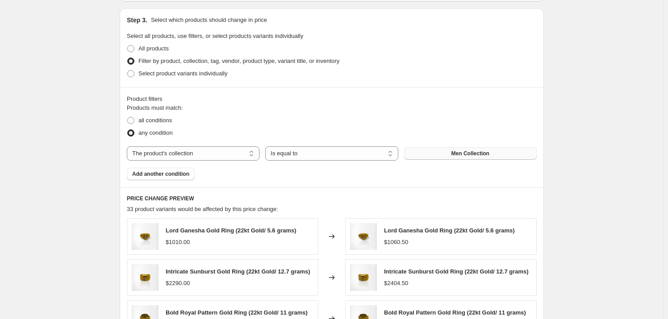
click at [474, 151] on span "Men Collection" at bounding box center [470, 153] width 38 height 7
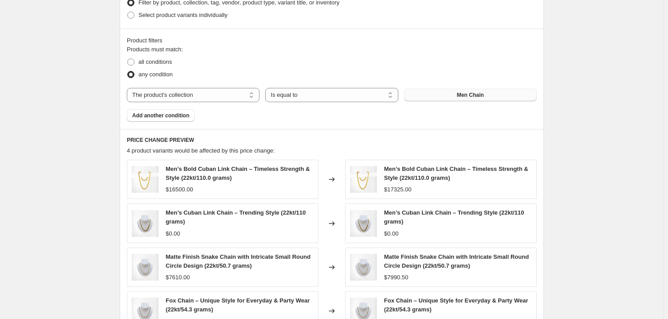
scroll to position [530, 0]
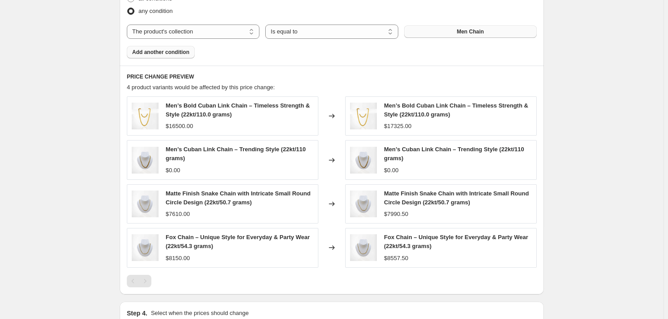
click at [163, 58] on button "Add another condition" at bounding box center [161, 52] width 68 height 12
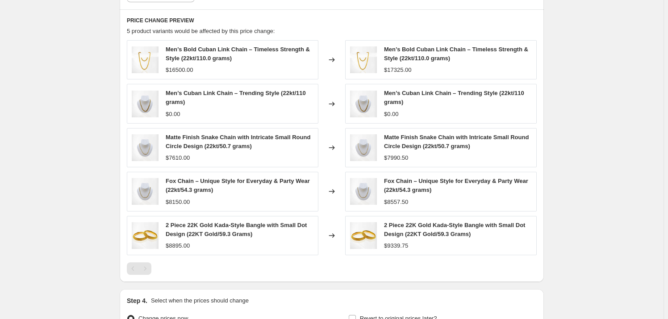
scroll to position [449, 0]
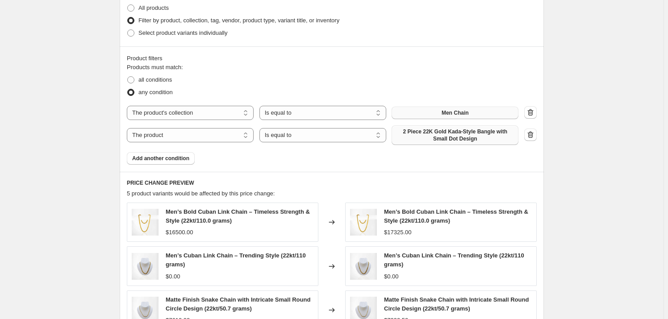
click at [446, 133] on span "2 Piece 22K Gold Kada-Style Bangle with Small Dot Design" at bounding box center [455, 135] width 116 height 14
click at [531, 137] on icon "button" at bounding box center [530, 134] width 9 height 9
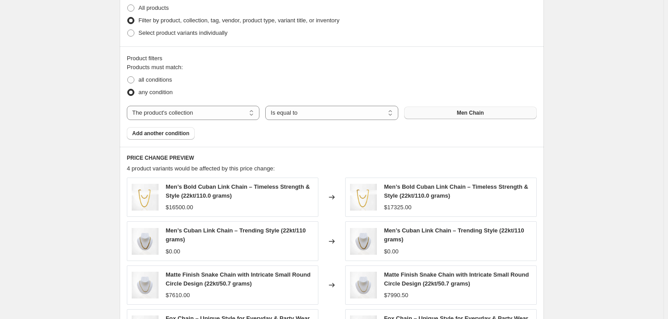
click at [471, 112] on span "Men Chain" at bounding box center [470, 112] width 27 height 7
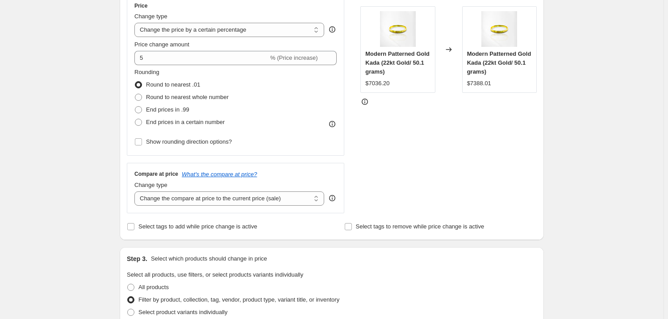
scroll to position [165, 0]
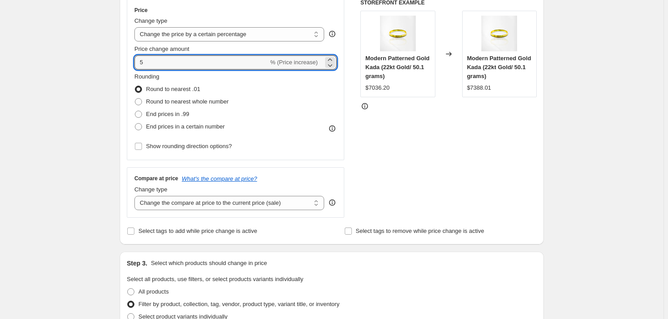
drag, startPoint x: 151, startPoint y: 58, endPoint x: 135, endPoint y: 58, distance: 16.5
click at [135, 58] on div "Price Change type Change the price to a certain amount Change the price by a ce…" at bounding box center [235, 79] width 217 height 161
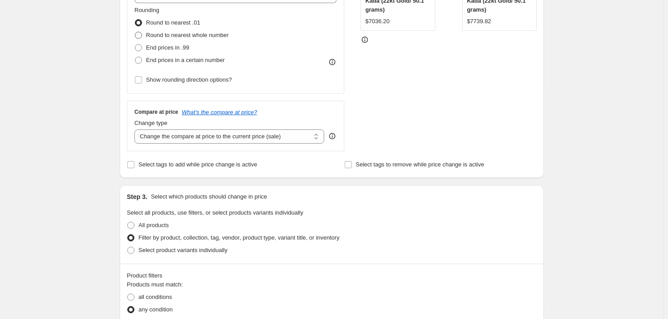
scroll to position [205, 0]
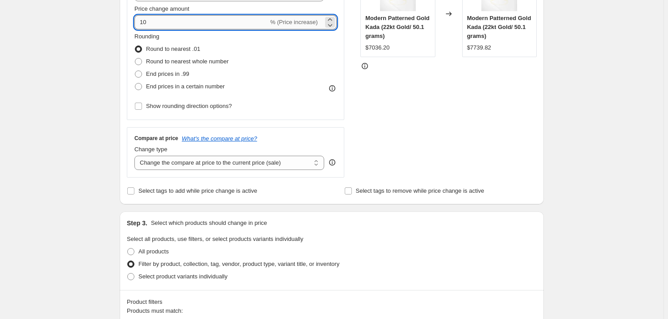
click at [153, 22] on input "10" at bounding box center [201, 22] width 134 height 14
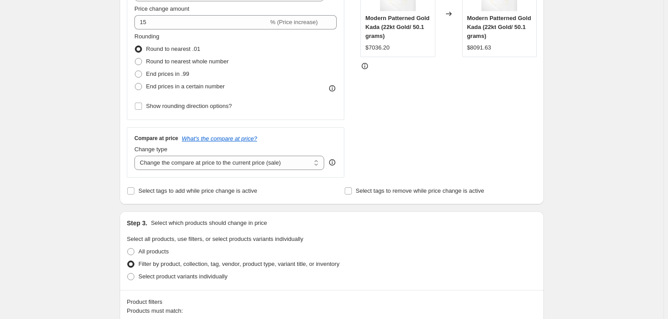
click at [503, 119] on div "STOREFRONT EXAMPLE Modern Patterned Gold Kada (22kt Gold/ 50.1 grams) $7036.20 …" at bounding box center [448, 68] width 176 height 219
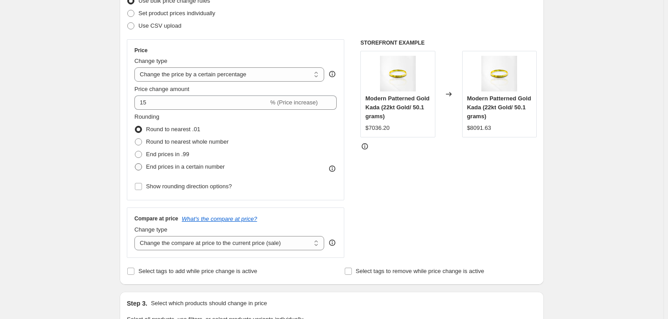
scroll to position [125, 0]
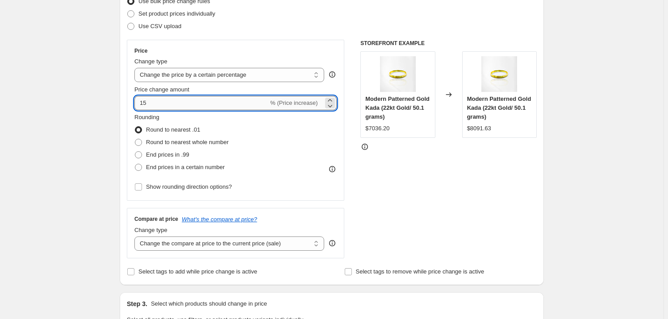
drag, startPoint x: 151, startPoint y: 101, endPoint x: 137, endPoint y: 102, distance: 14.3
click at [137, 102] on input "15" at bounding box center [201, 103] width 134 height 14
type input "14.5"
drag, startPoint x: 399, startPoint y: 161, endPoint x: 395, endPoint y: 175, distance: 14.5
click at [398, 168] on div "STOREFRONT EXAMPLE Modern Patterned Gold Kada (22kt Gold/ 50.1 grams) $7036.20 …" at bounding box center [448, 149] width 176 height 219
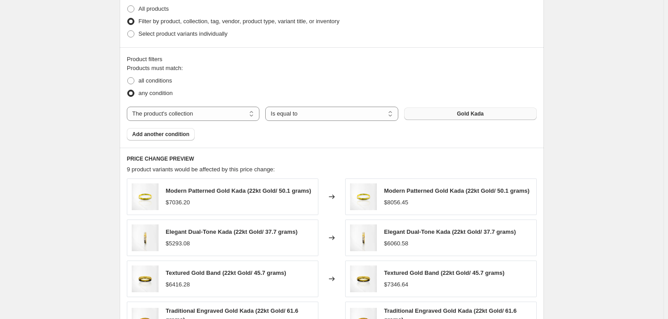
scroll to position [449, 0]
click at [149, 135] on span "Add another condition" at bounding box center [160, 133] width 57 height 7
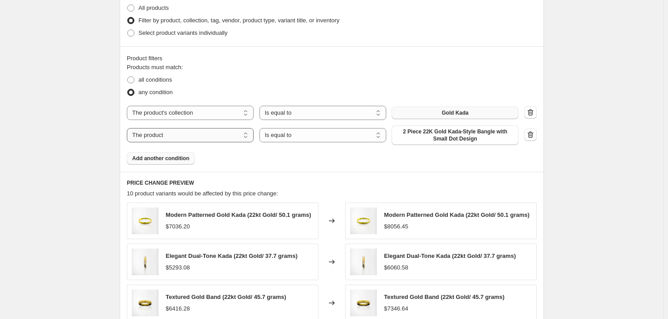
click at [187, 132] on select "The product The product's collection The product's vendor The product's type Th…" at bounding box center [190, 135] width 127 height 14
select select "collection"
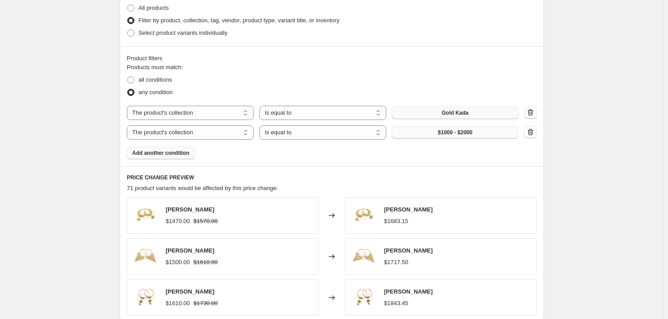
click at [445, 133] on span "$1000 - $2000" at bounding box center [455, 132] width 34 height 7
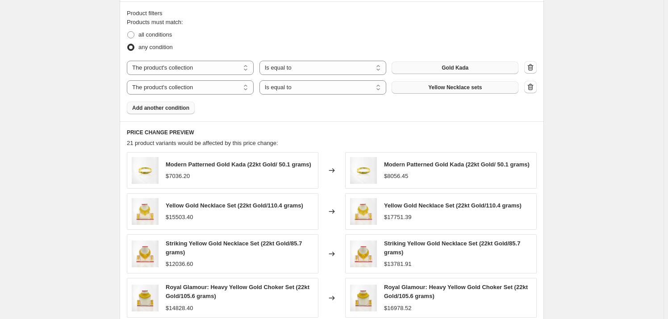
scroll to position [490, 0]
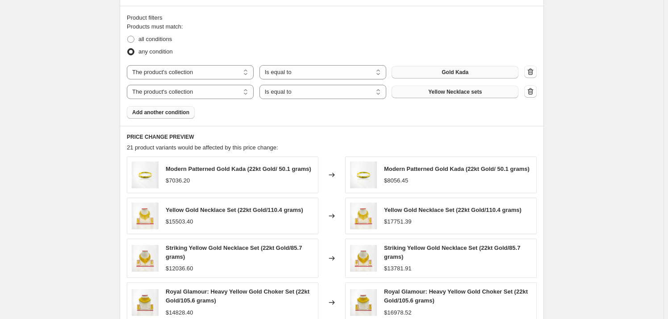
click at [181, 111] on span "Add another condition" at bounding box center [160, 112] width 57 height 7
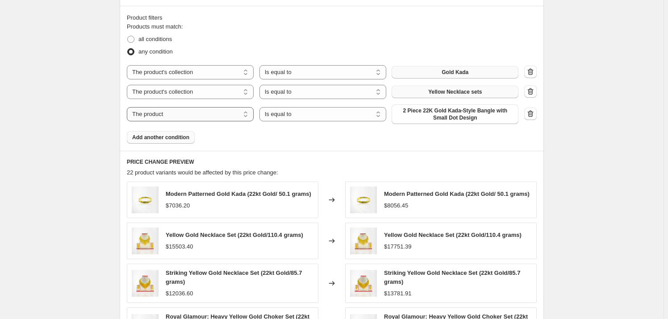
click at [191, 116] on select "The product The product's collection The product's vendor The product's type Th…" at bounding box center [190, 114] width 127 height 14
select select "collection"
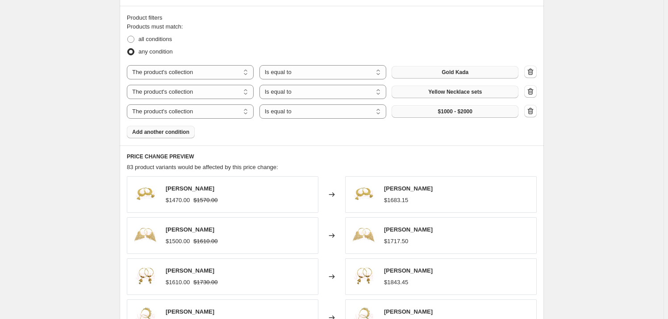
click at [463, 111] on span "$1000 - $2000" at bounding box center [455, 111] width 34 height 7
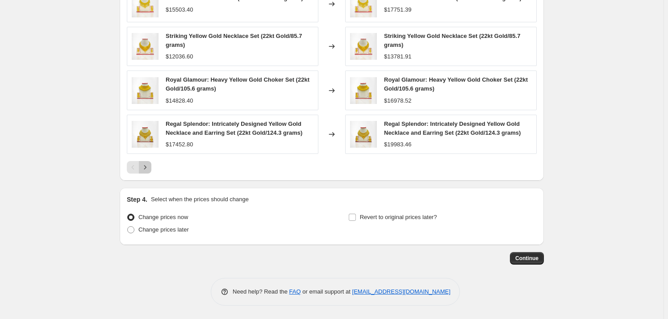
click at [148, 171] on icon "Next" at bounding box center [145, 167] width 9 height 9
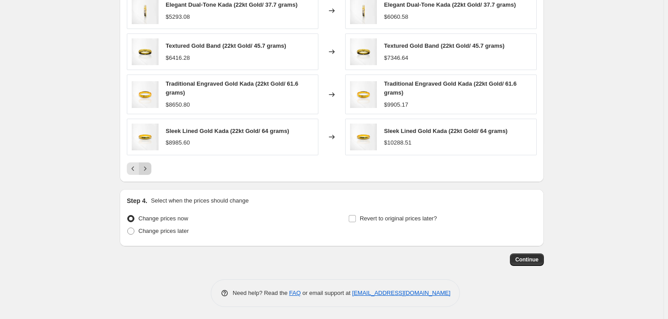
click at [147, 169] on icon "Next" at bounding box center [145, 168] width 9 height 9
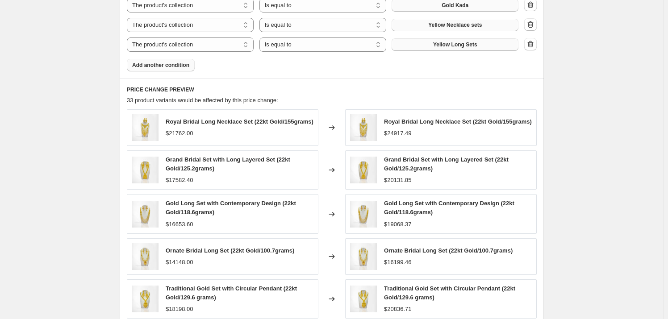
scroll to position [479, 0]
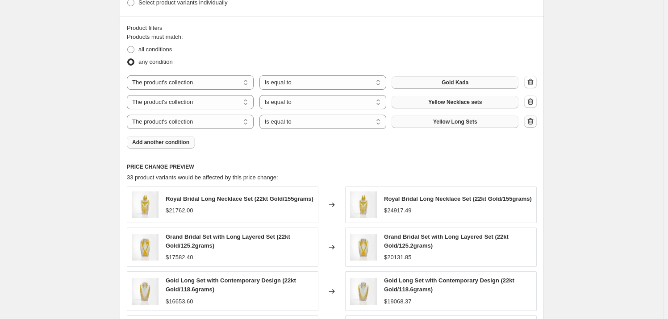
click at [533, 120] on icon "button" at bounding box center [531, 121] width 6 height 7
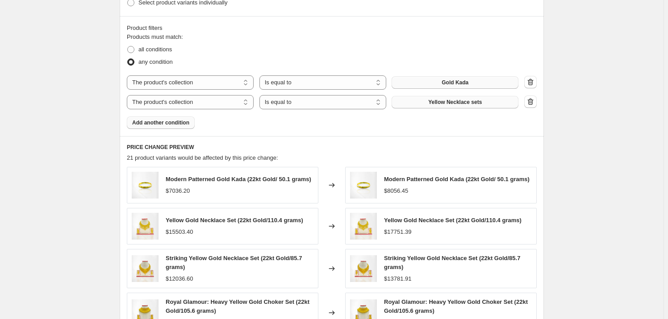
click at [153, 124] on span "Add another condition" at bounding box center [160, 122] width 57 height 7
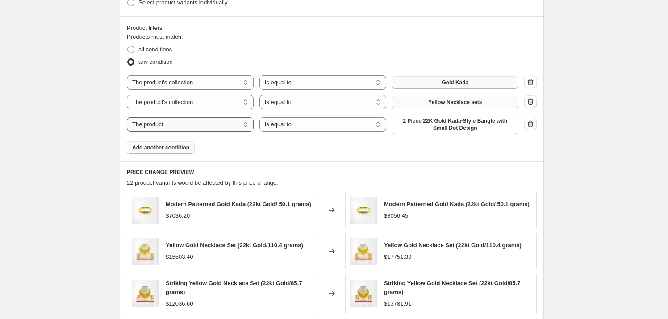
click at [245, 124] on select "The product The product's collection The product's vendor The product's type Th…" at bounding box center [190, 124] width 127 height 14
select select "collection"
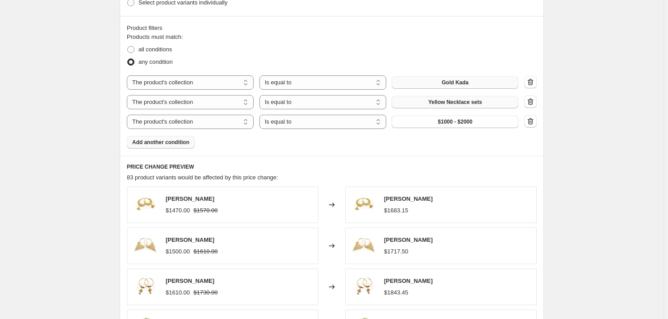
click at [457, 121] on span "$1000 - $2000" at bounding box center [455, 121] width 34 height 7
click at [531, 122] on icon "button" at bounding box center [530, 121] width 9 height 9
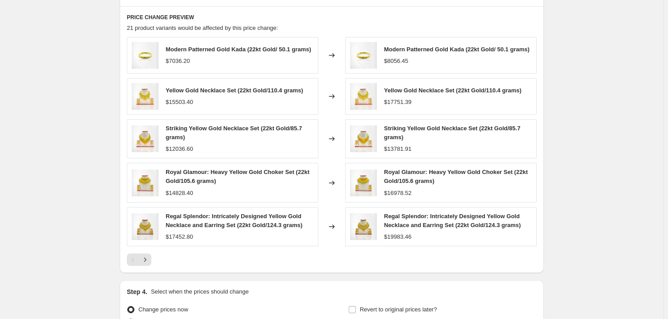
scroll to position [642, 0]
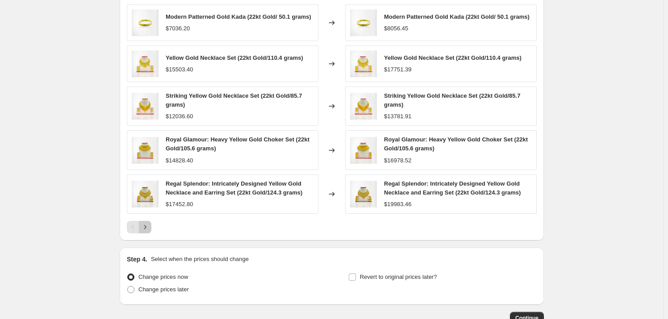
click at [150, 231] on icon "Next" at bounding box center [145, 227] width 9 height 9
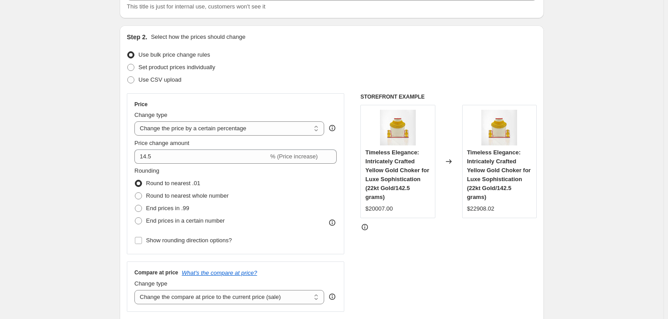
scroll to position [0, 0]
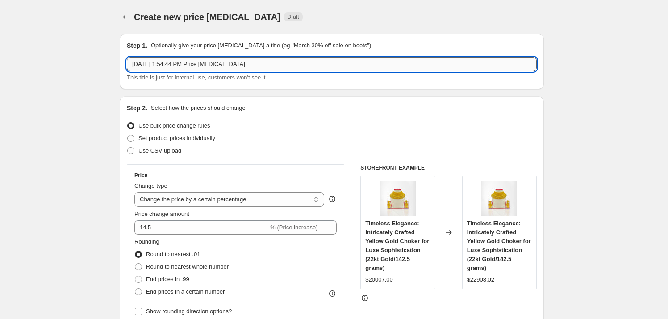
click at [156, 66] on input "[DATE] 1:54:44 PM Price [MEDICAL_DATA]" at bounding box center [332, 64] width 410 height 14
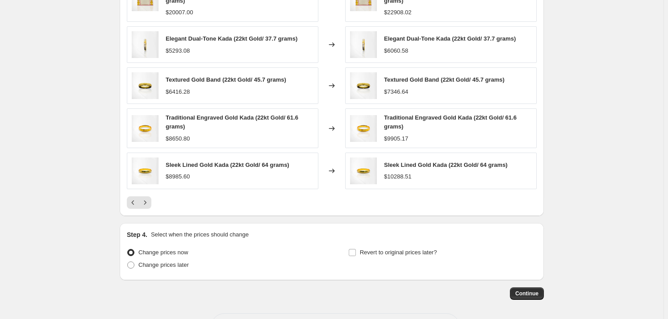
scroll to position [706, 0]
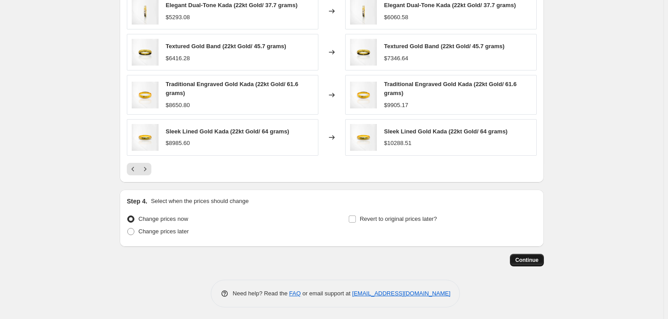
type input "KAda and gold set"
click at [538, 262] on button "Continue" at bounding box center [527, 260] width 34 height 12
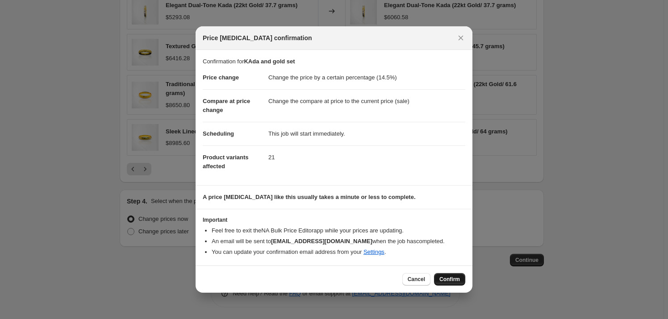
click at [445, 281] on span "Confirm" at bounding box center [449, 279] width 21 height 7
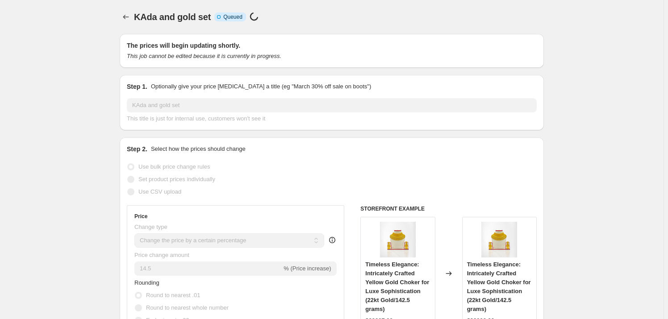
select select "percentage"
select select "collection"
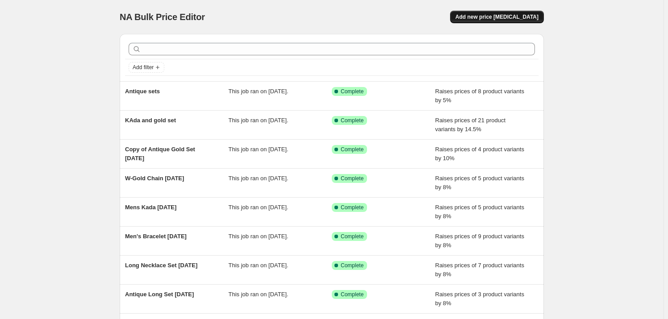
click at [483, 17] on span "Add new price [MEDICAL_DATA]" at bounding box center [496, 16] width 83 height 7
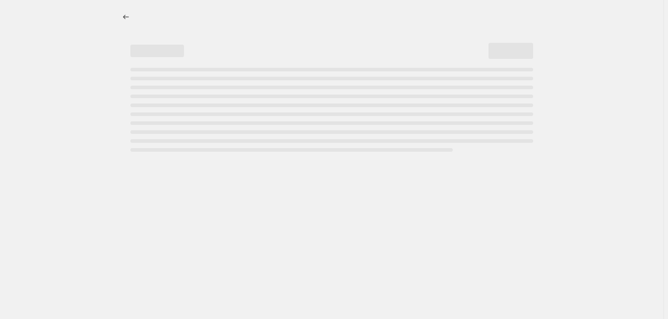
select select "percentage"
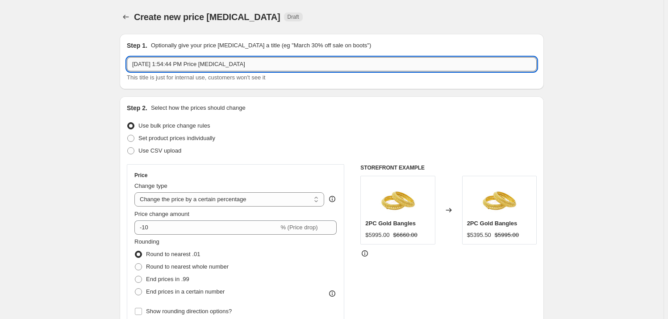
click at [172, 64] on input "[DATE] 1:54:44 PM Price [MEDICAL_DATA]" at bounding box center [332, 64] width 410 height 14
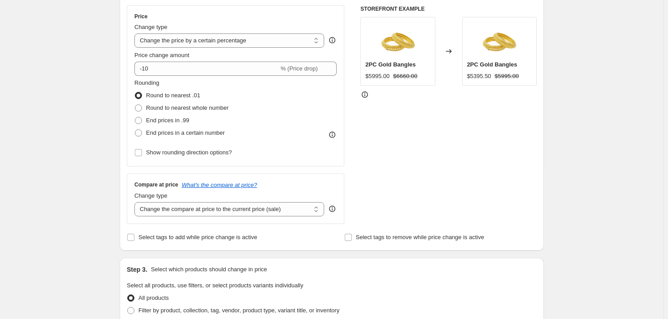
scroll to position [162, 0]
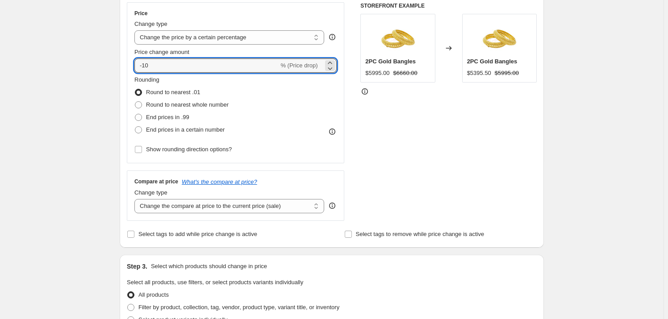
drag, startPoint x: 155, startPoint y: 65, endPoint x: 125, endPoint y: 65, distance: 30.3
click at [125, 65] on div "Step 2. Select how the prices should change Use bulk price change rules Set pro…" at bounding box center [332, 90] width 424 height 313
type input "8"
click at [605, 145] on div "Create new price [MEDICAL_DATA]. This page is ready Create new price [MEDICAL_D…" at bounding box center [331, 284] width 663 height 892
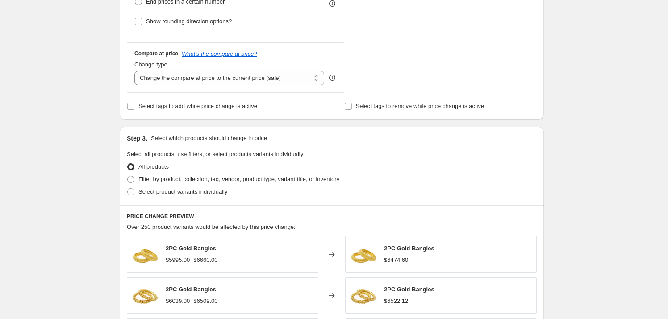
scroll to position [324, 0]
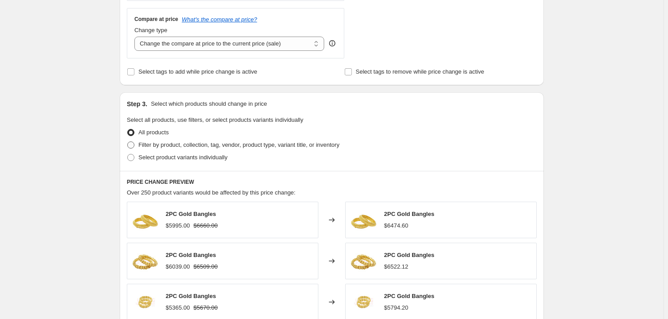
click at [208, 141] on span "Filter by product, collection, tag, vendor, product type, variant title, or inv…" at bounding box center [238, 144] width 201 height 7
click at [128, 141] on input "Filter by product, collection, tag, vendor, product type, variant title, or inv…" at bounding box center [127, 141] width 0 height 0
radio input "true"
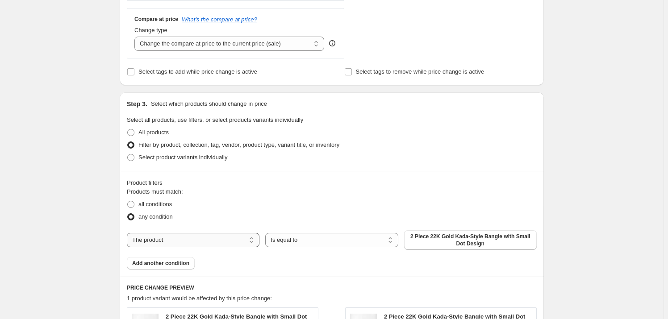
click at [184, 237] on select "The product The product's collection The product's vendor The product's type Th…" at bounding box center [193, 240] width 133 height 14
select select "collection"
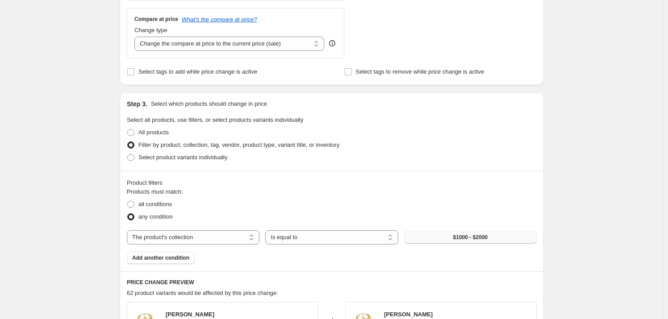
click at [479, 236] on span "$1000 - $2000" at bounding box center [470, 237] width 34 height 7
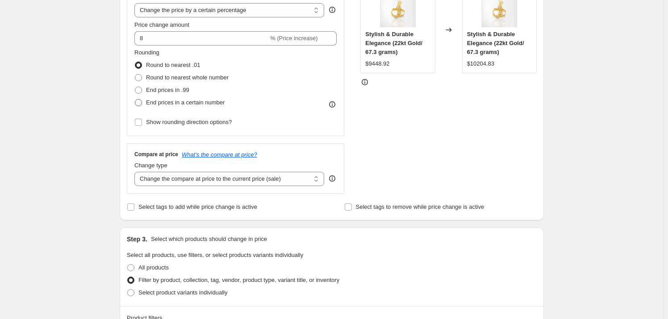
scroll to position [121, 0]
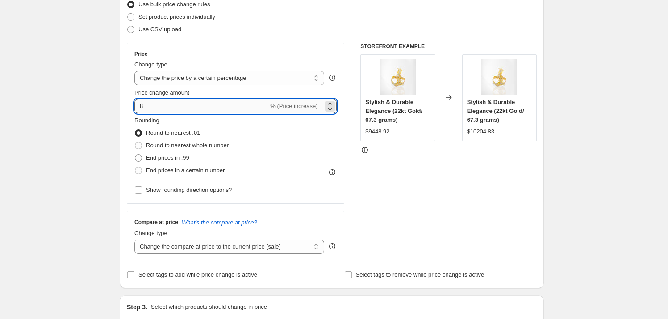
drag, startPoint x: 150, startPoint y: 102, endPoint x: 137, endPoint y: 103, distance: 13.0
click at [137, 103] on input "8" at bounding box center [201, 106] width 134 height 14
click at [410, 175] on div "STOREFRONT EXAMPLE Stylish & Durable Elegance (22kt Gold/ 67.3 grams) $9448.92 …" at bounding box center [448, 152] width 176 height 219
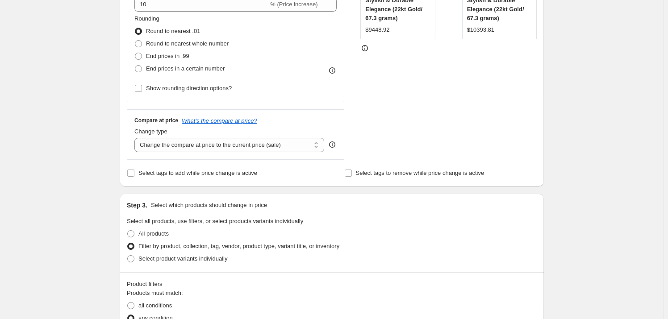
scroll to position [162, 0]
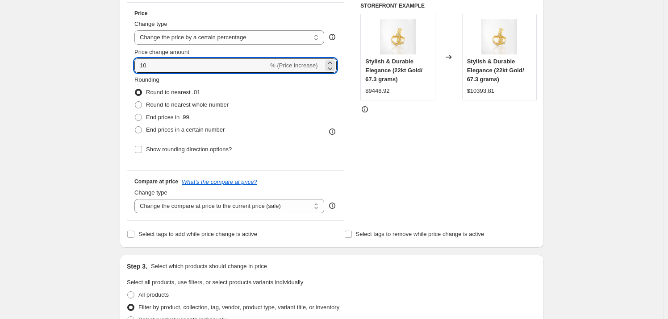
drag, startPoint x: 172, startPoint y: 68, endPoint x: 116, endPoint y: 62, distance: 56.1
click at [478, 193] on div "STOREFRONT EXAMPLE Stylish & Durable Elegance (22kt Gold/ 67.3 grams) $9448.92 …" at bounding box center [448, 111] width 176 height 219
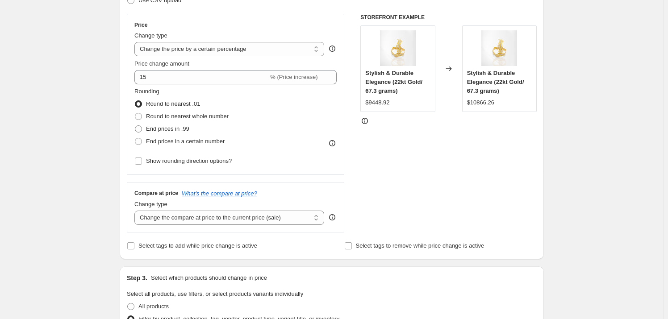
scroll to position [121, 0]
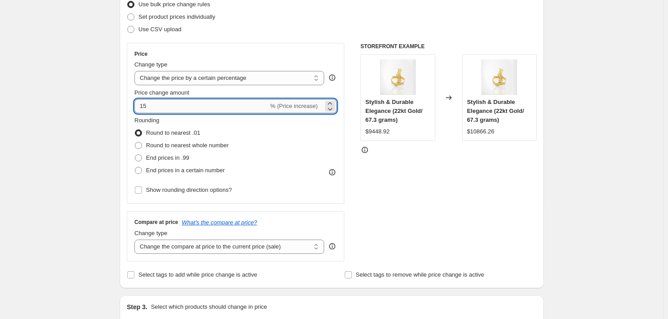
click at [155, 102] on input "15" at bounding box center [201, 106] width 134 height 14
click at [464, 191] on div "STOREFRONT EXAMPLE Stylish & Durable Elegance (22kt Gold/ 67.3 grams) $9448.92 …" at bounding box center [448, 152] width 176 height 219
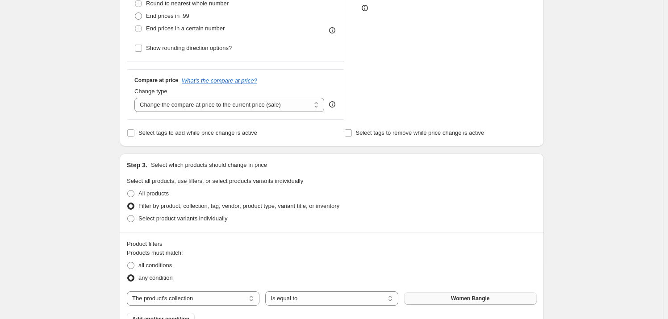
scroll to position [162, 0]
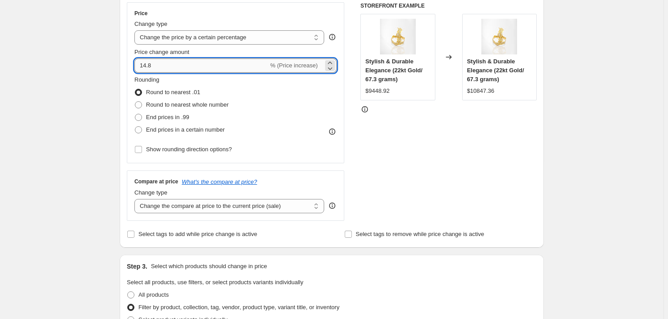
drag, startPoint x: 166, startPoint y: 66, endPoint x: 140, endPoint y: 63, distance: 26.0
click at [140, 63] on input "14.8" at bounding box center [201, 65] width 134 height 14
type input "14"
click at [469, 169] on div "STOREFRONT EXAMPLE Stylish & Durable Elegance (22kt Gold/ 67.3 grams) $9448.92 …" at bounding box center [448, 111] width 176 height 219
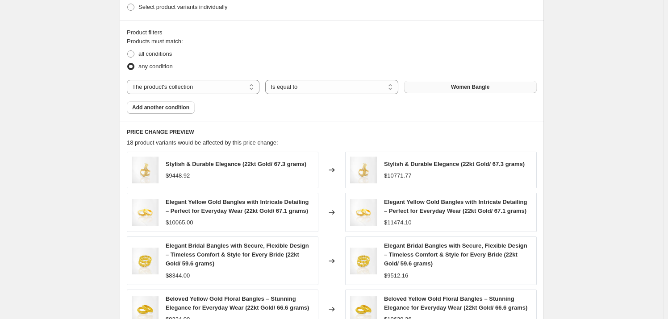
scroll to position [486, 0]
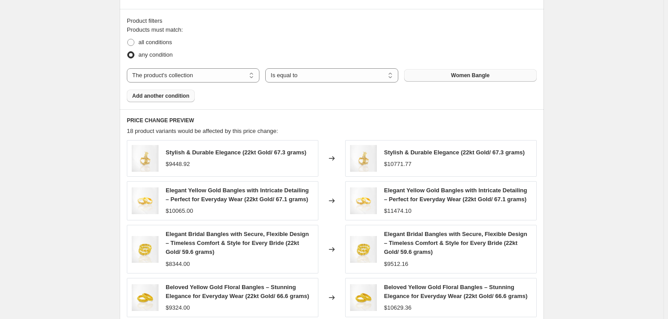
click at [144, 94] on span "Add another condition" at bounding box center [160, 95] width 57 height 7
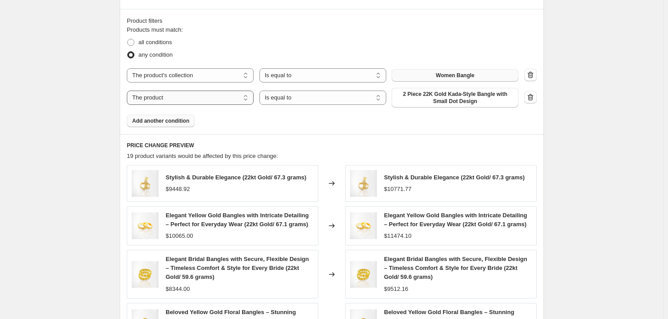
click at [212, 95] on select "The product The product's collection The product's vendor The product's type Th…" at bounding box center [190, 98] width 127 height 14
select select "collection"
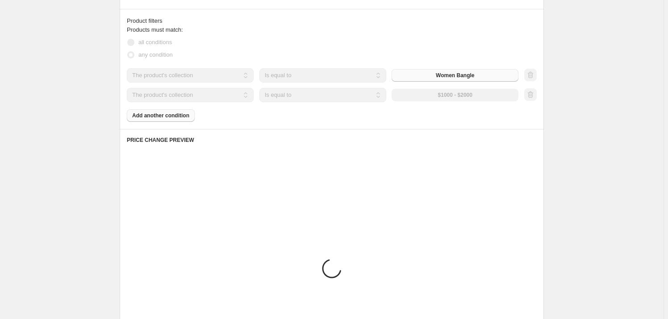
click at [440, 96] on div "The product The product's collection The product's vendor The product's type Th…" at bounding box center [322, 95] width 391 height 14
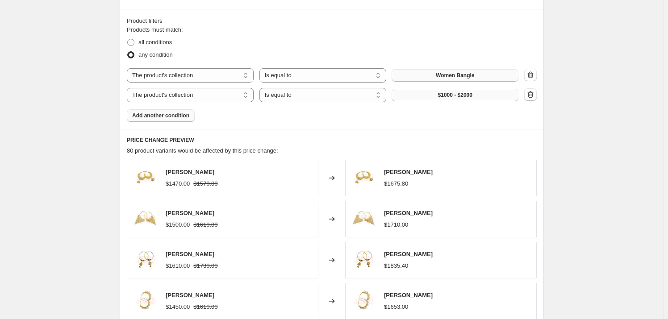
click at [446, 94] on span "$1000 - $2000" at bounding box center [455, 94] width 34 height 7
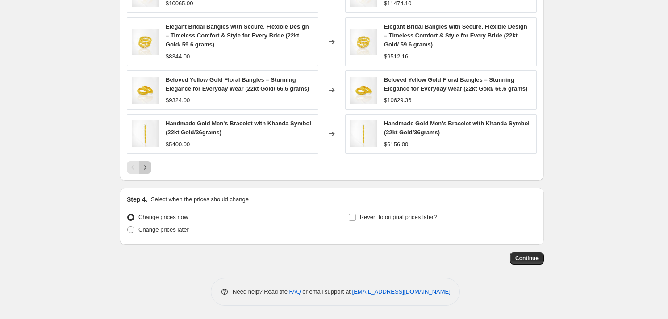
click at [149, 170] on icon "Next" at bounding box center [145, 167] width 9 height 9
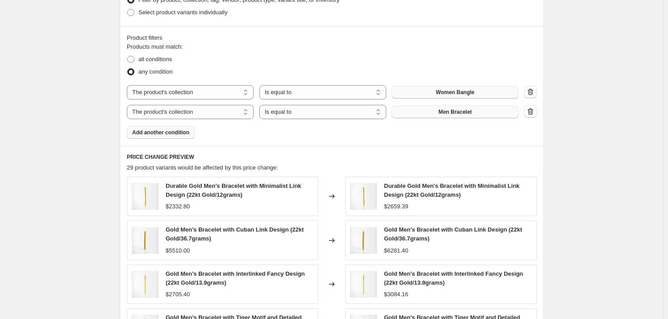
scroll to position [462, 0]
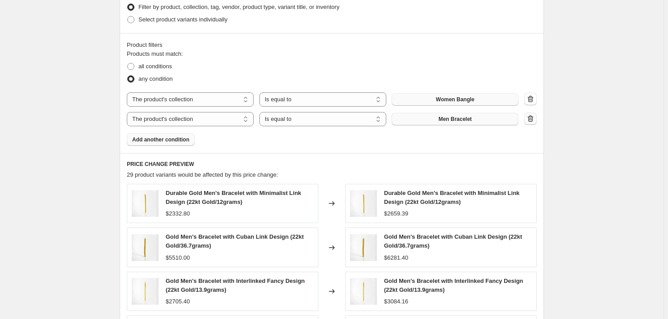
click at [531, 119] on icon "button" at bounding box center [531, 118] width 6 height 7
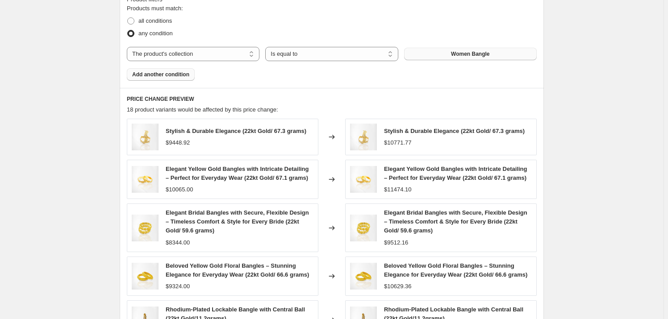
scroll to position [503, 0]
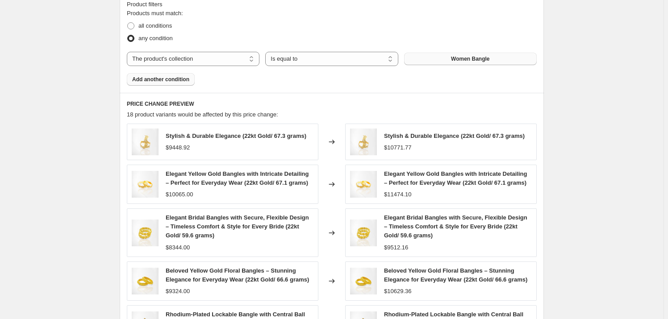
click at [481, 55] on span "Women Bangle" at bounding box center [470, 58] width 38 height 7
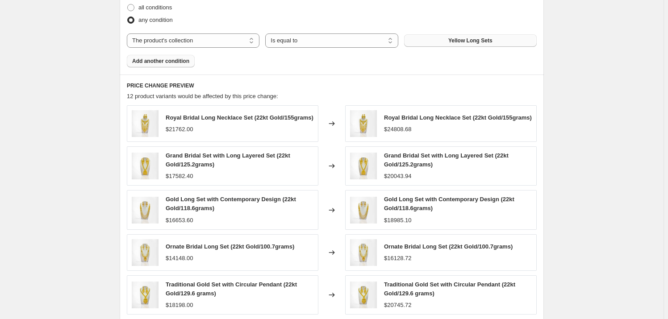
scroll to position [683, 0]
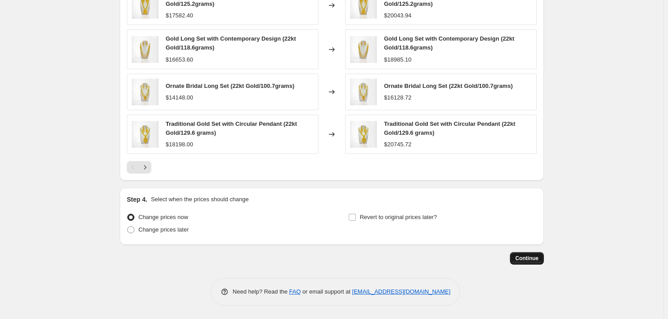
click at [531, 255] on button "Continue" at bounding box center [527, 258] width 34 height 12
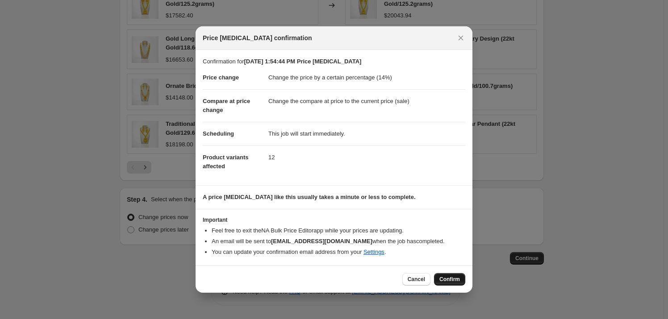
click at [439, 278] on span "Confirm" at bounding box center [449, 279] width 21 height 7
